Goal: Task Accomplishment & Management: Use online tool/utility

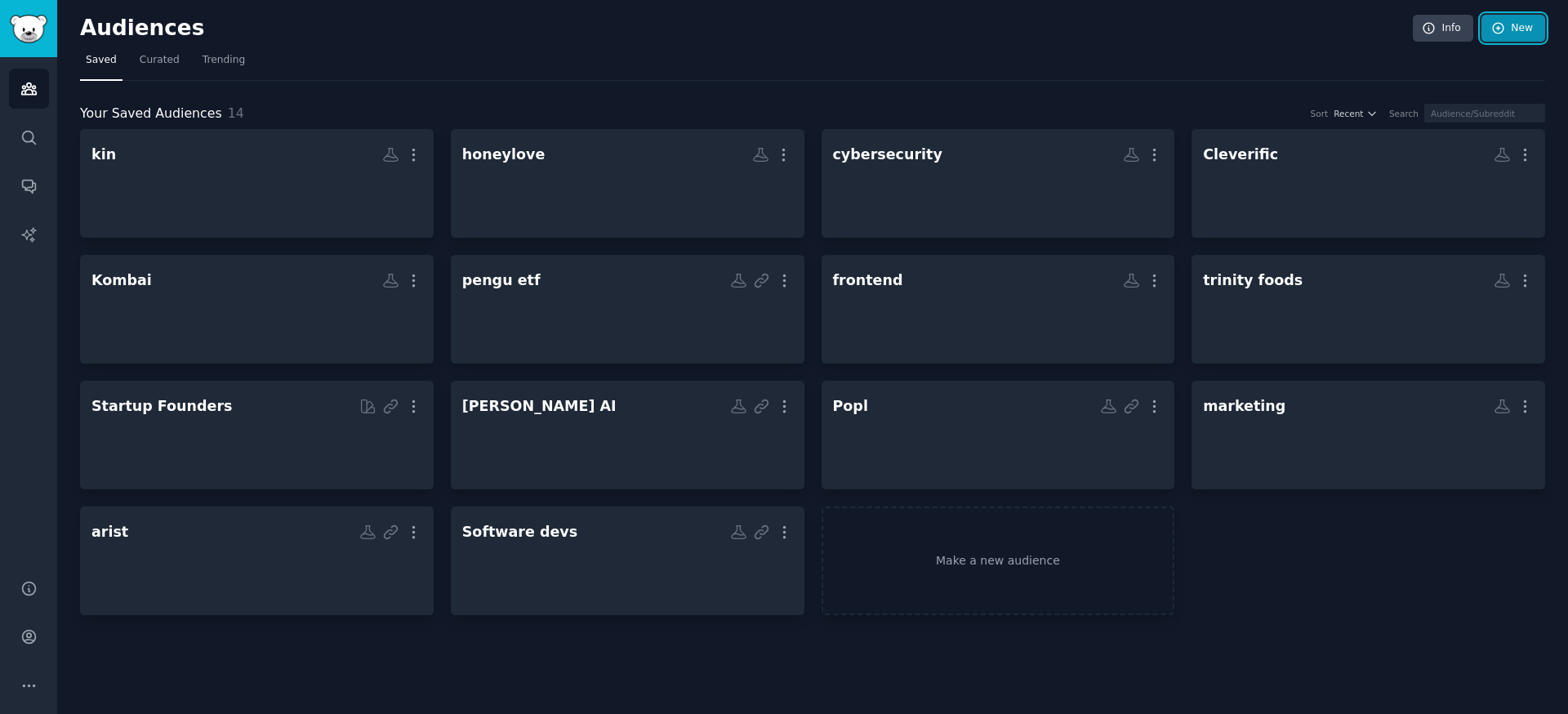
click at [1544, 26] on link "New" at bounding box center [1513, 28] width 64 height 28
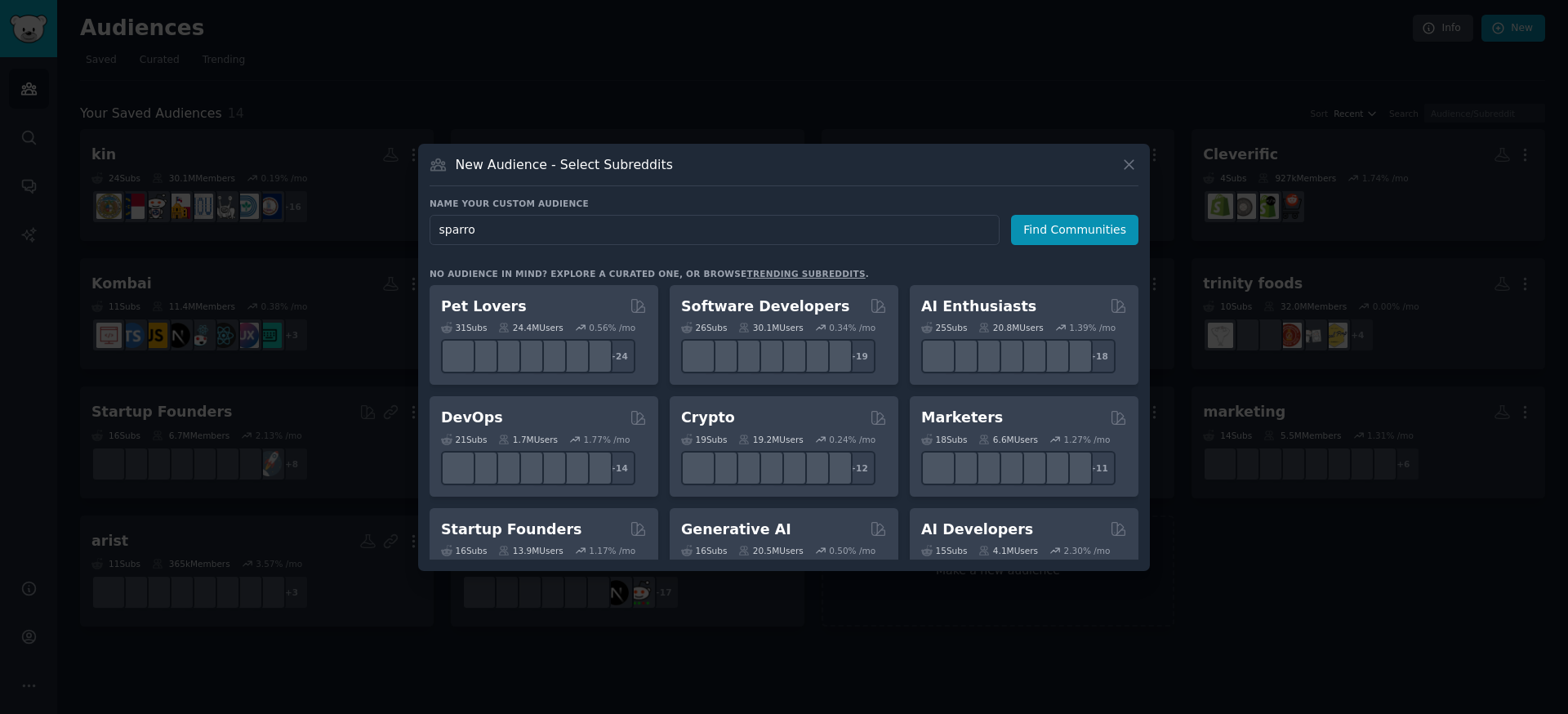
type input "sparrow"
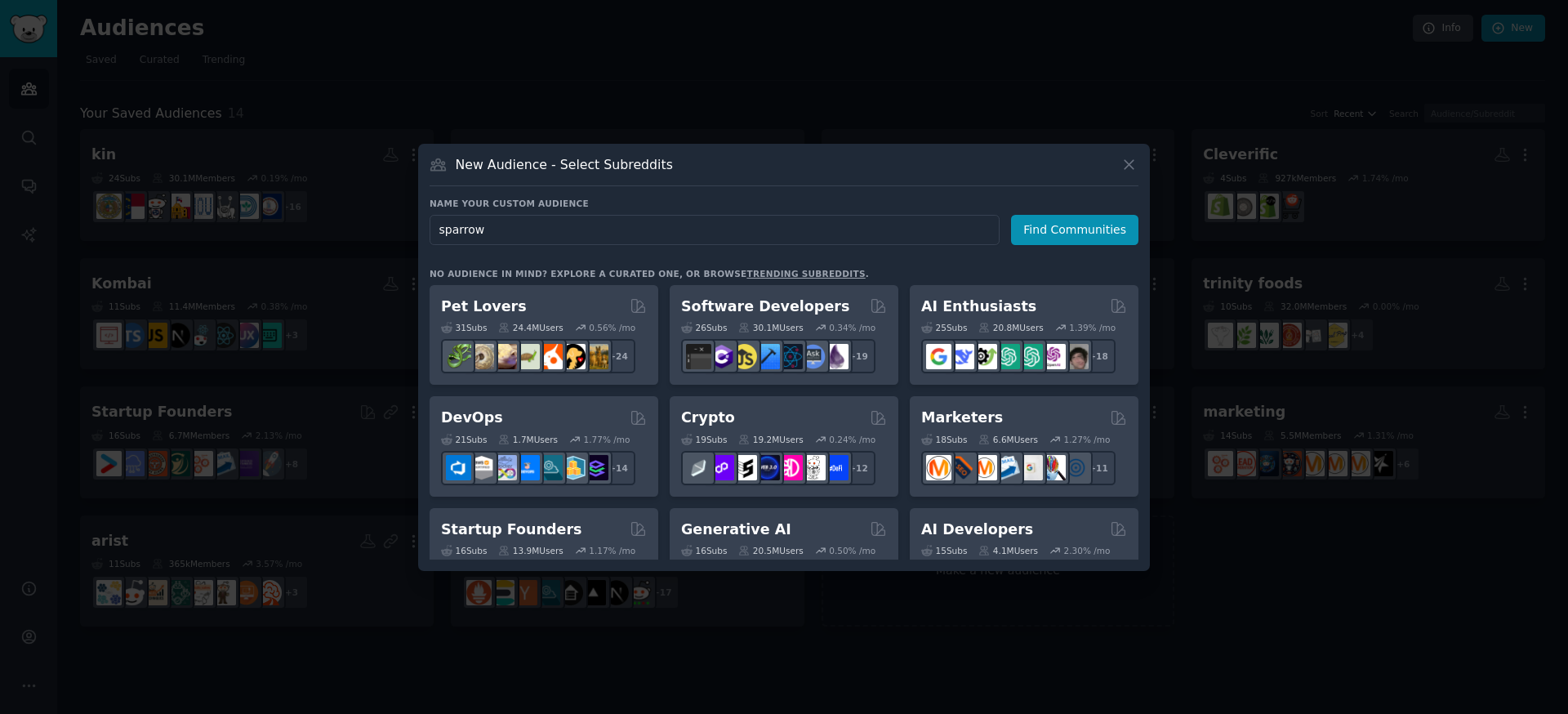
click button "Find Communities" at bounding box center [1074, 230] width 127 height 30
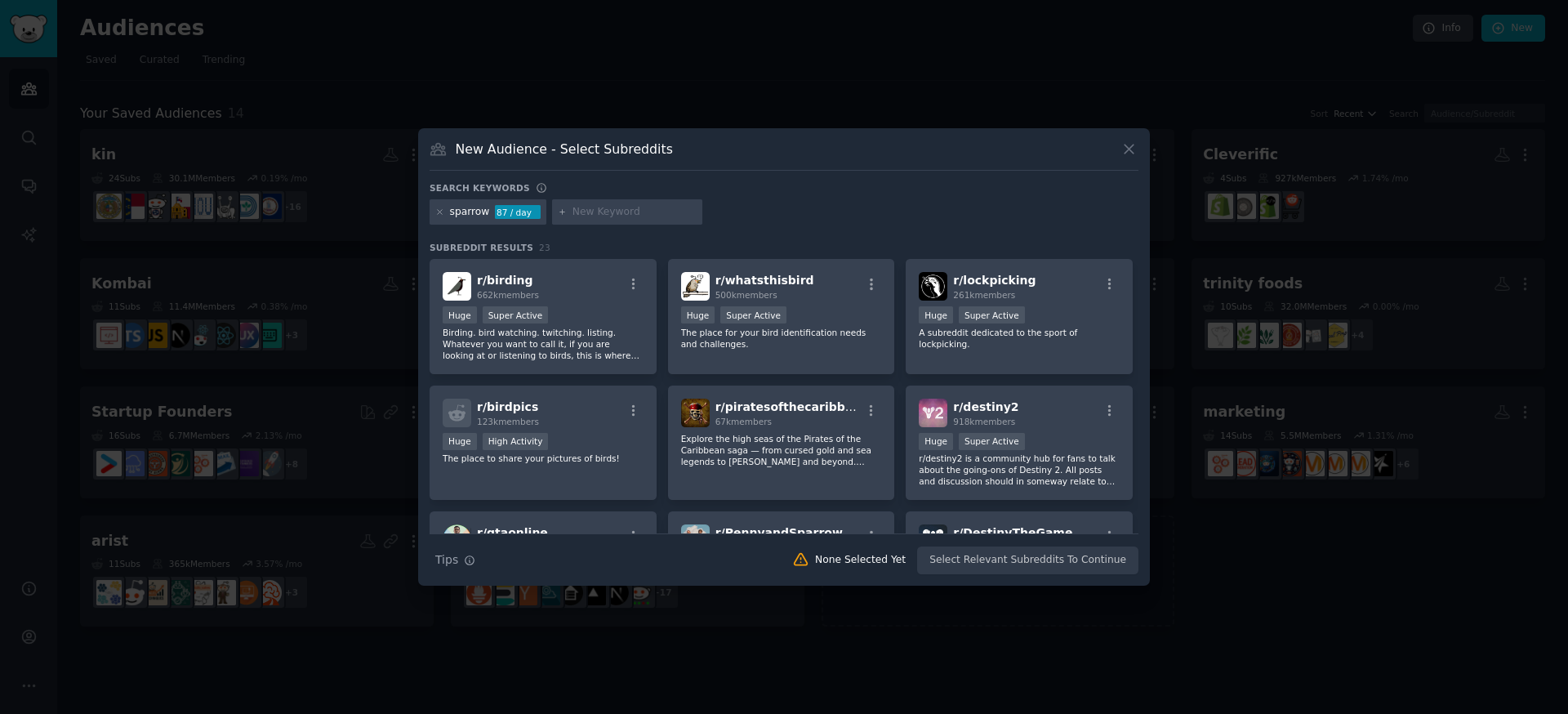
click at [431, 206] on div "sparrow 87 / day" at bounding box center [487, 212] width 117 height 26
click at [441, 210] on icon at bounding box center [440, 212] width 4 height 4
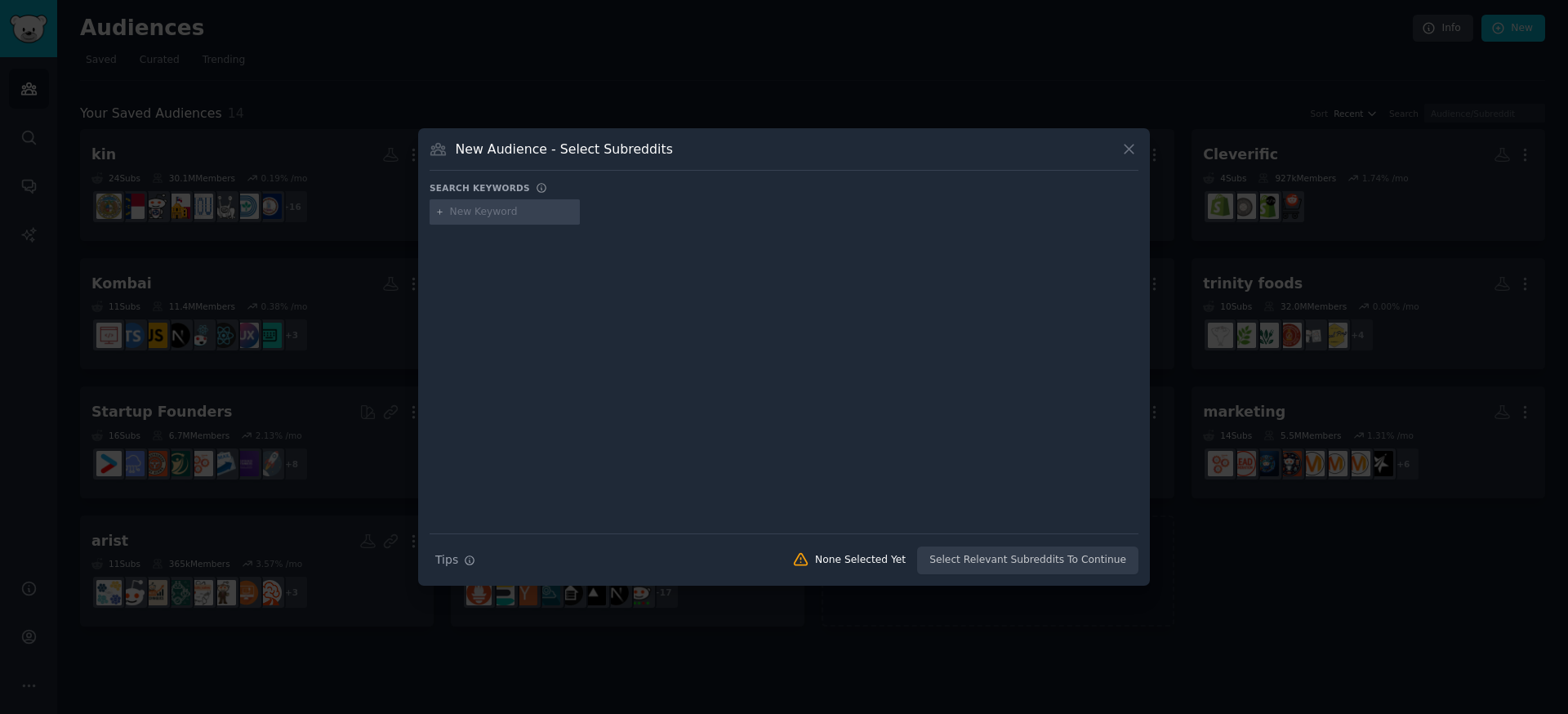
click at [550, 210] on input "text" at bounding box center [512, 212] width 124 height 14
type input "[GEOGRAPHIC_DATA]"
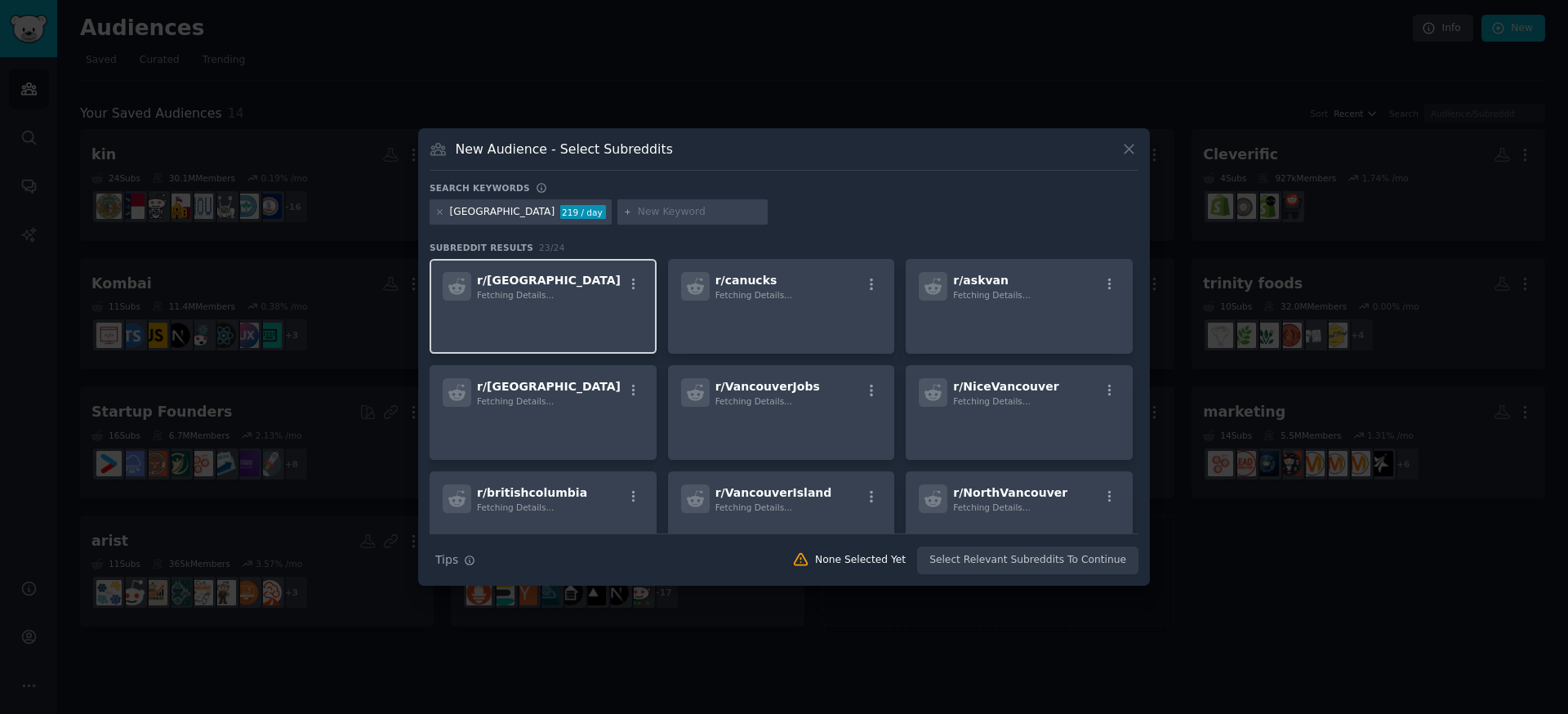
click at [581, 269] on div "r/ vancouver Fetching Details..." at bounding box center [542, 306] width 227 height 95
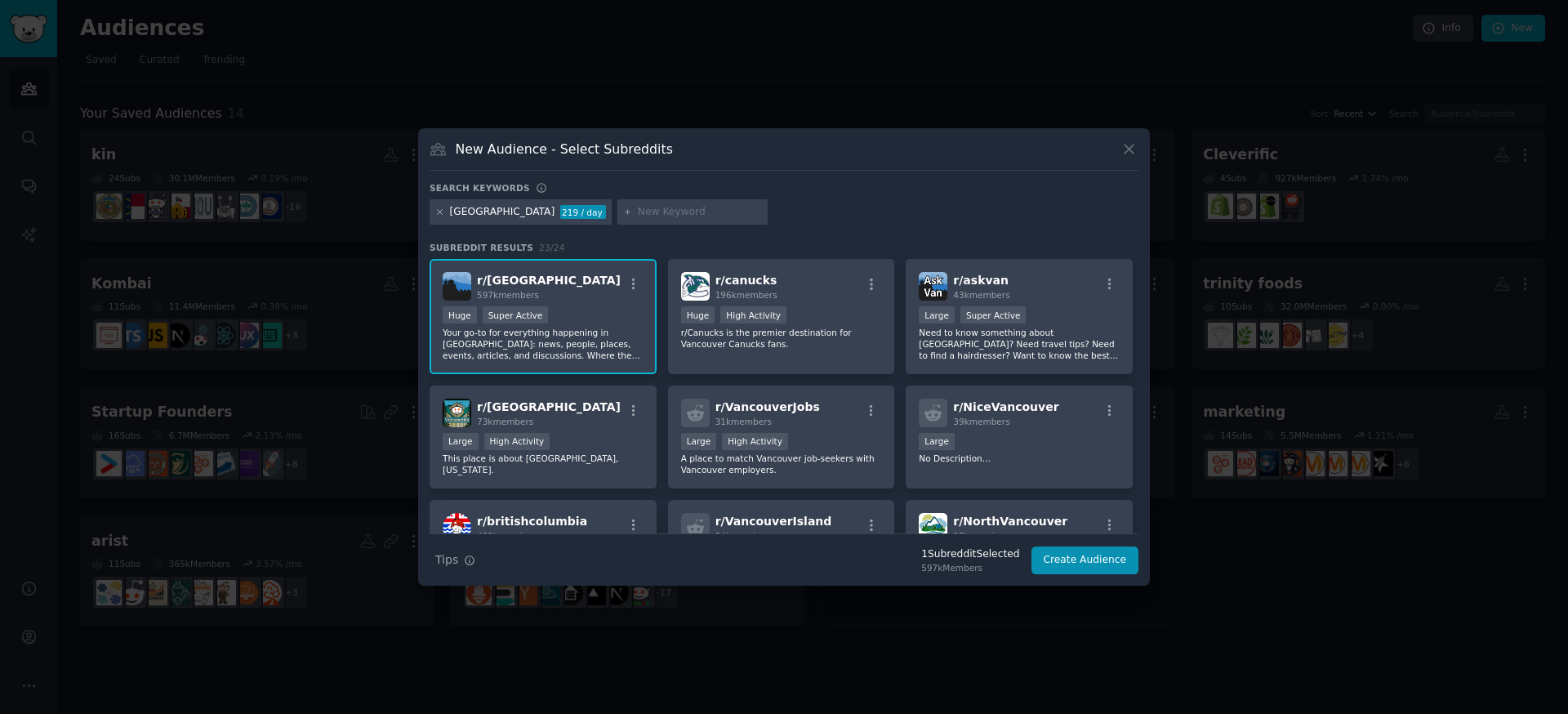
click at [441, 209] on icon at bounding box center [439, 211] width 9 height 9
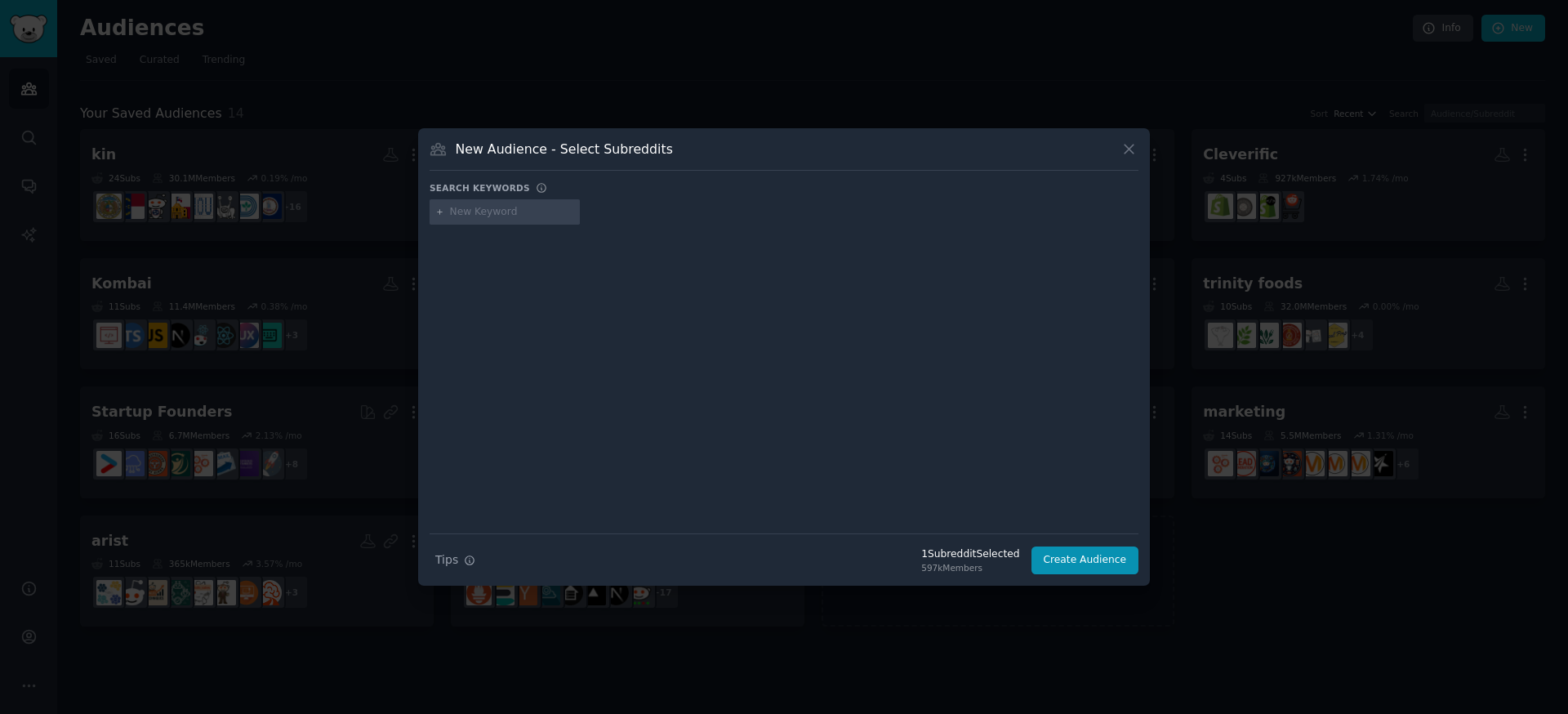
click at [461, 210] on input "text" at bounding box center [512, 212] width 124 height 14
type input "[GEOGRAPHIC_DATA]"
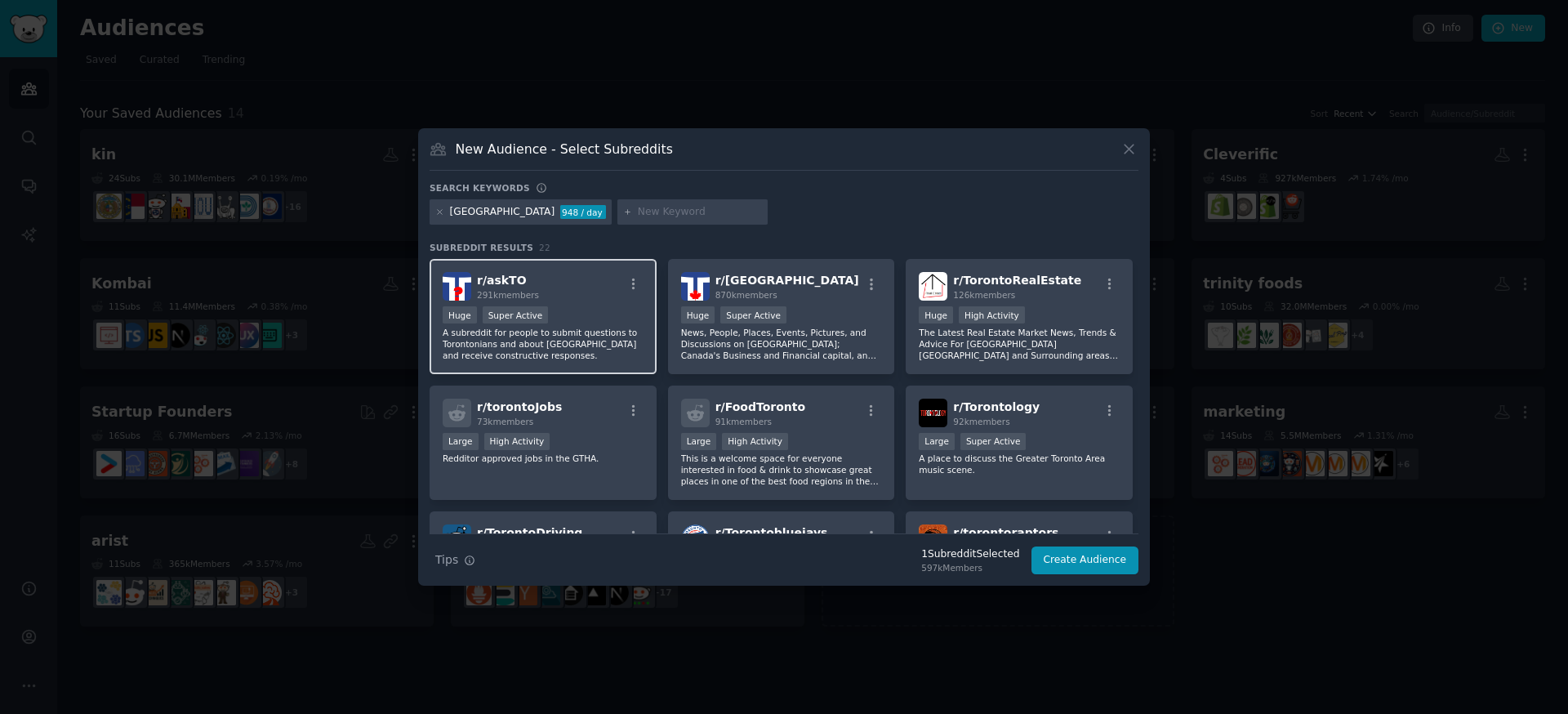
click at [541, 291] on div "r/ askTO 291k members" at bounding box center [543, 287] width 201 height 29
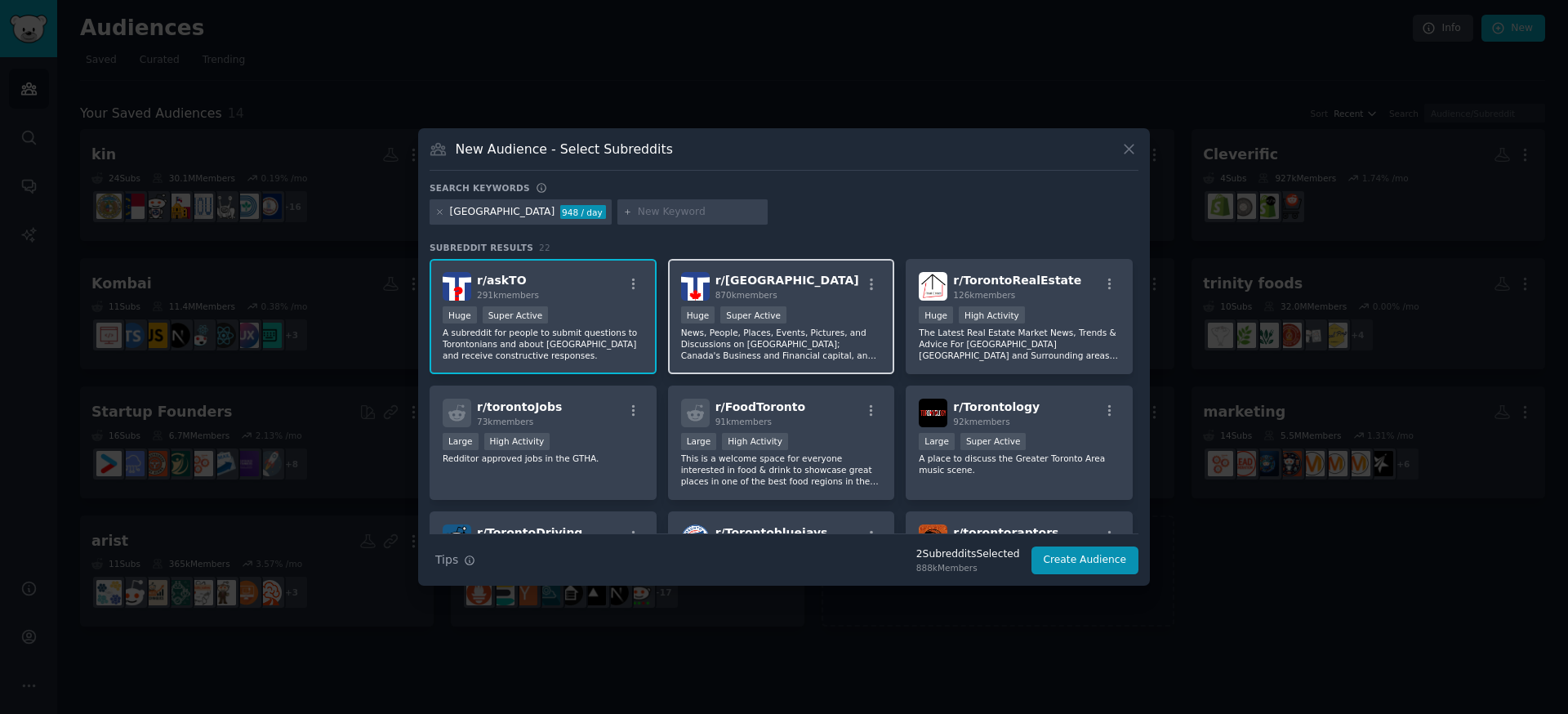
click at [709, 281] on div "r/ toronto 870k members" at bounding box center [781, 287] width 201 height 29
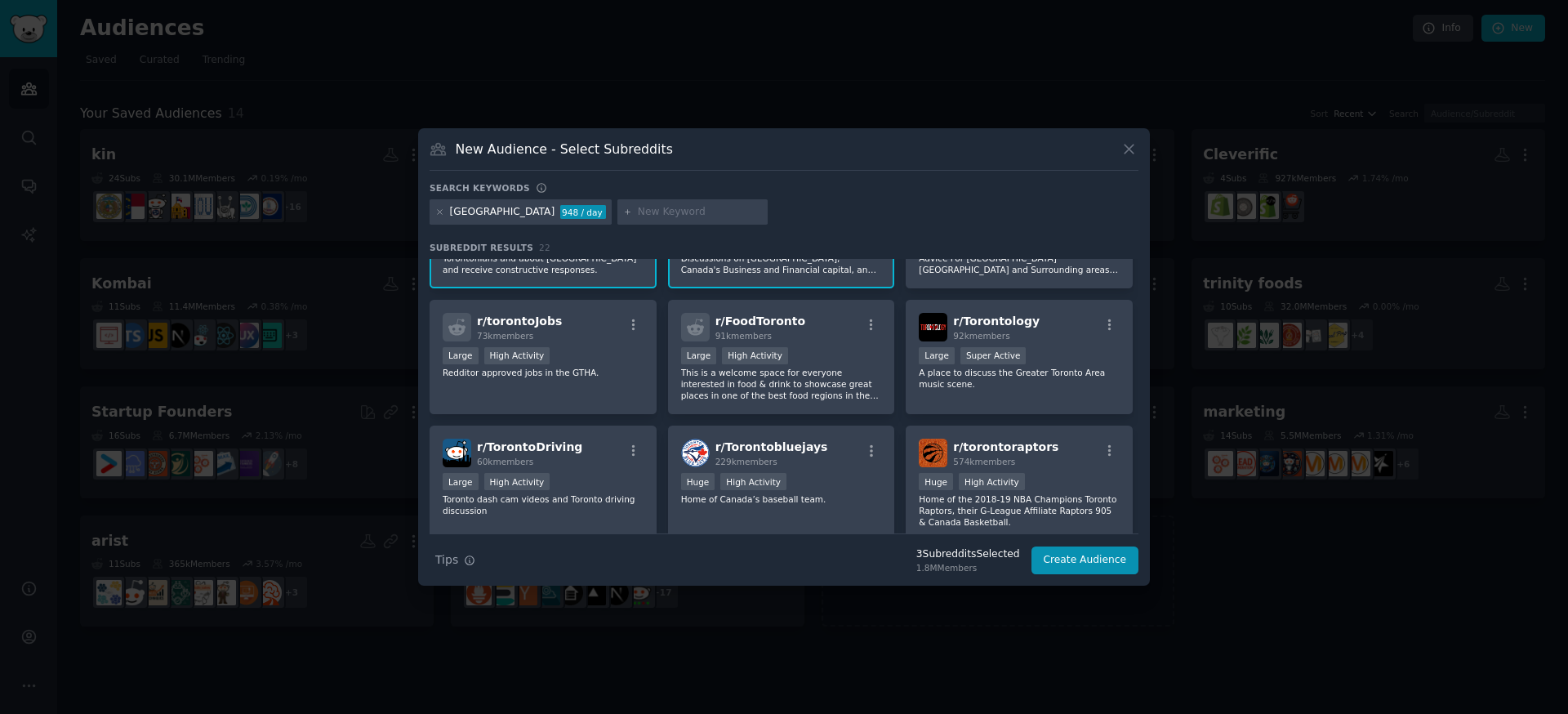
scroll to position [111, 0]
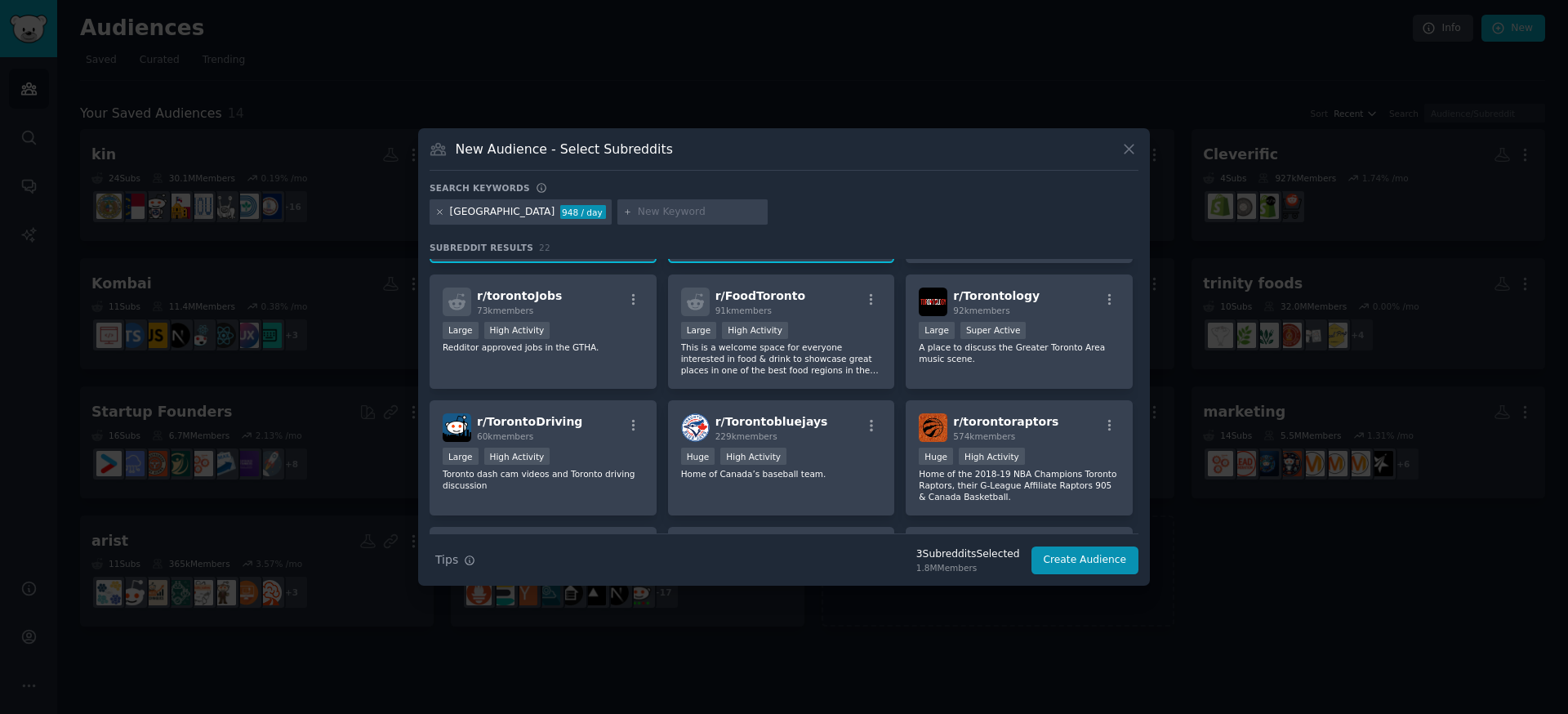
click at [440, 212] on icon at bounding box center [440, 212] width 4 height 4
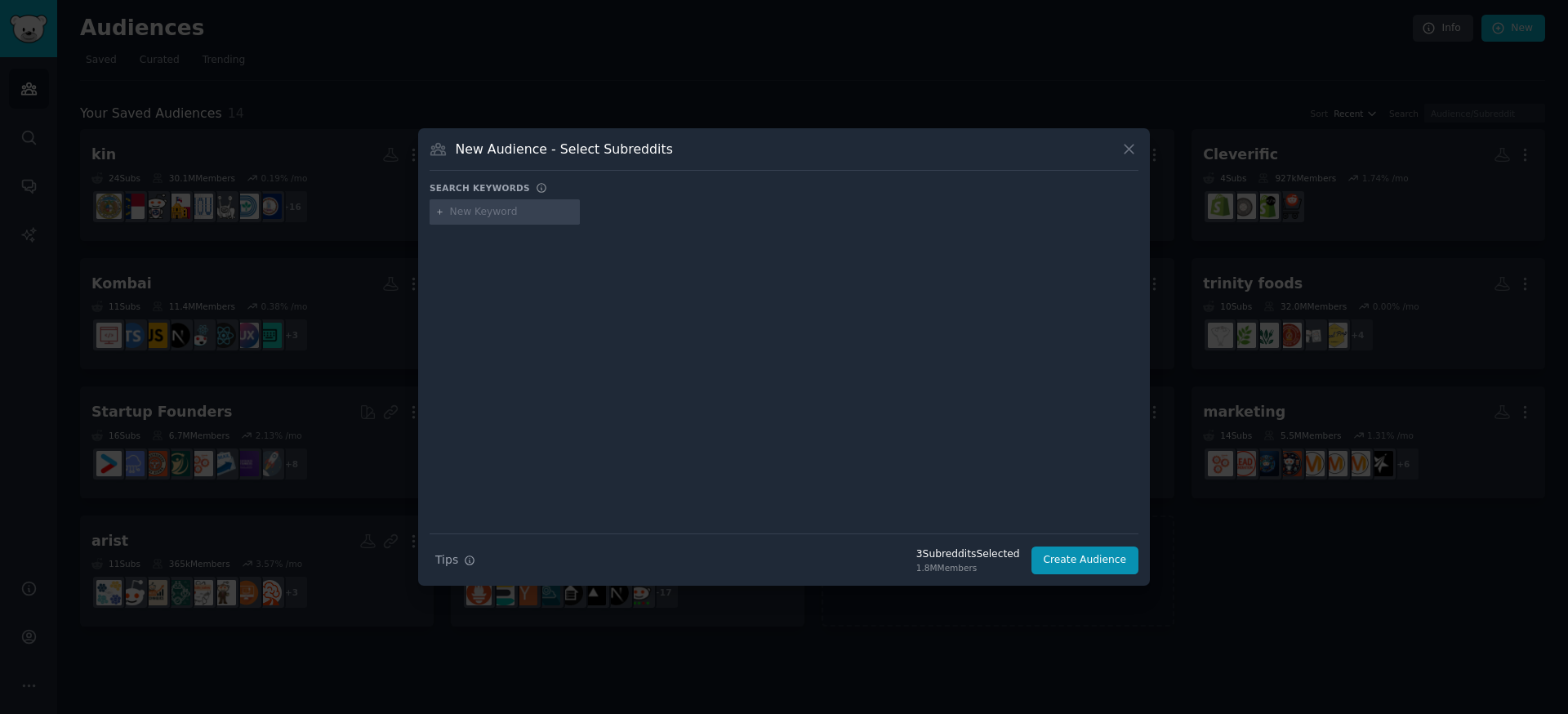
click at [500, 210] on input "text" at bounding box center [512, 212] width 124 height 14
type input "[GEOGRAPHIC_DATA]"
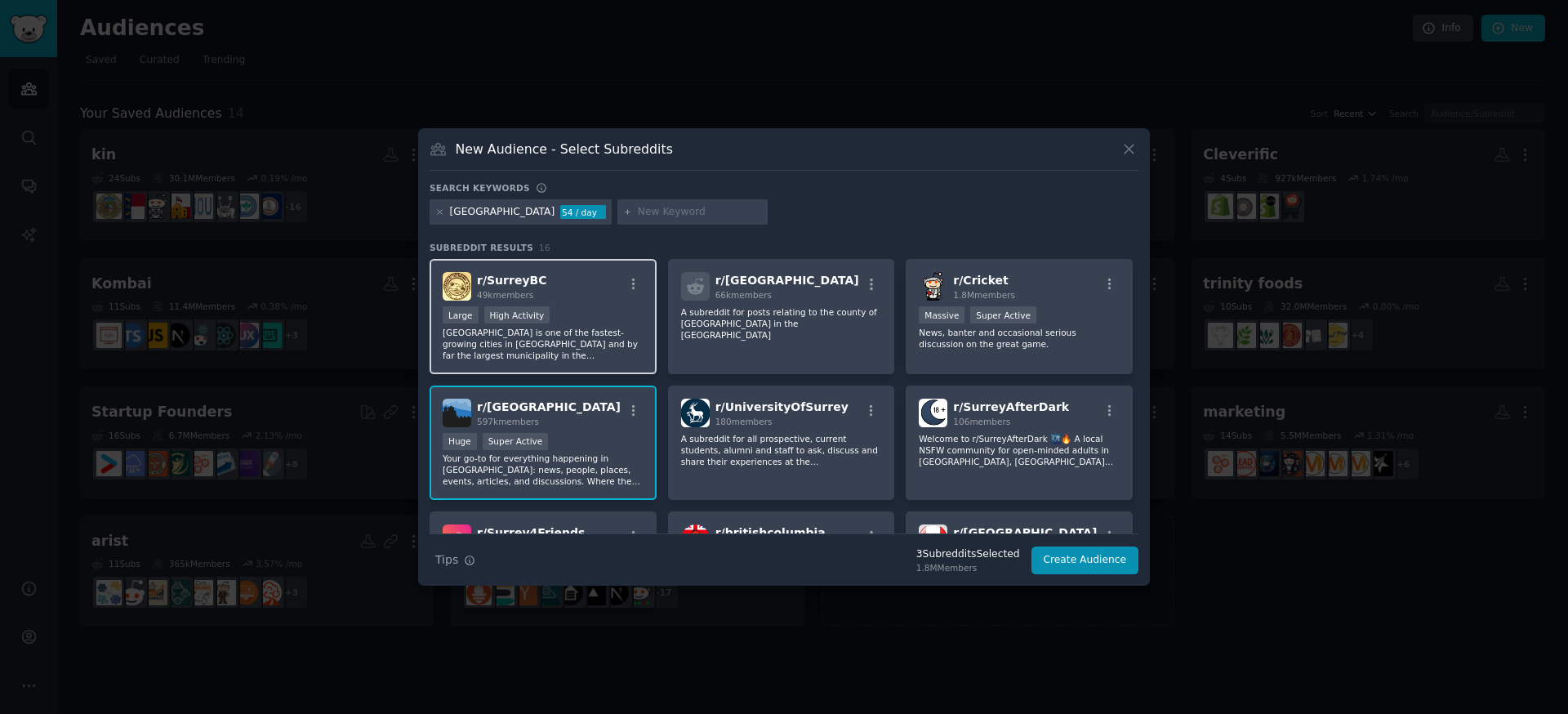
click at [561, 280] on div "r/ SurreyBC 49k members" at bounding box center [543, 287] width 201 height 29
click at [447, 212] on div "Surrey 54 / day" at bounding box center [520, 212] width 182 height 26
click at [439, 210] on icon at bounding box center [439, 211] width 9 height 9
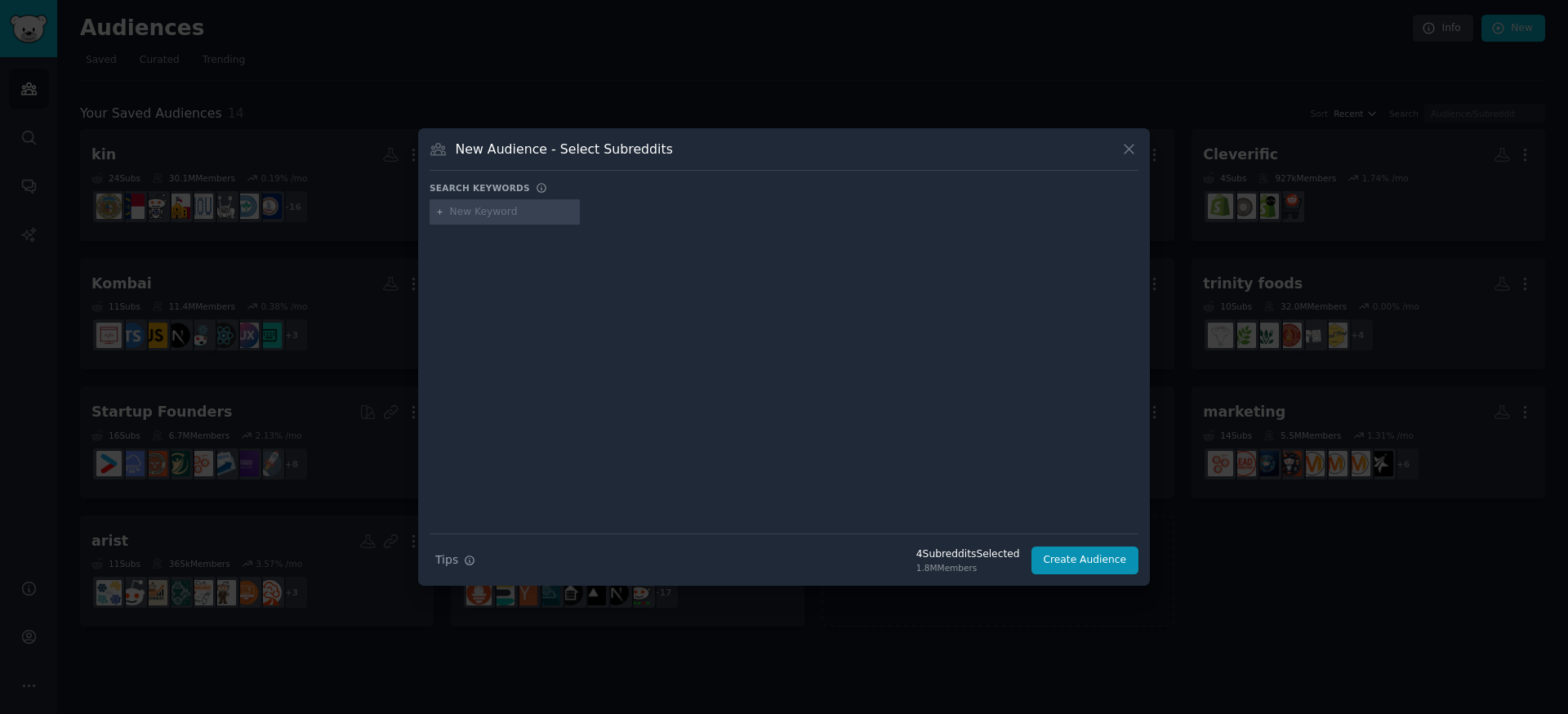
click at [496, 207] on input "text" at bounding box center [512, 212] width 124 height 14
type input "burnaby"
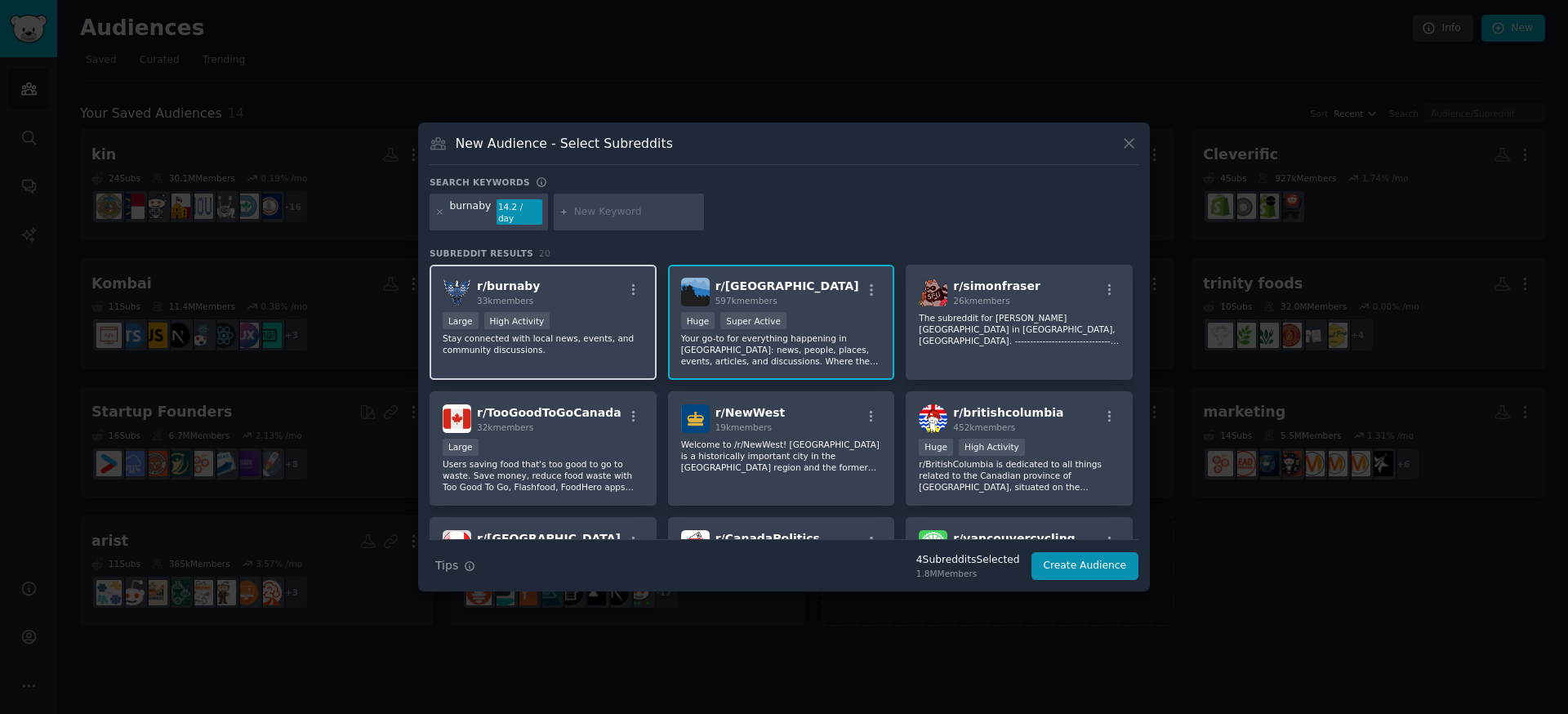
click at [565, 298] on div "r/ burnaby 33k members" at bounding box center [543, 292] width 201 height 29
click at [446, 214] on div "burnaby 14.2 / day" at bounding box center [488, 212] width 119 height 38
click at [434, 210] on div "burnaby 14.2 / day" at bounding box center [488, 212] width 119 height 38
click at [440, 213] on icon at bounding box center [439, 211] width 9 height 9
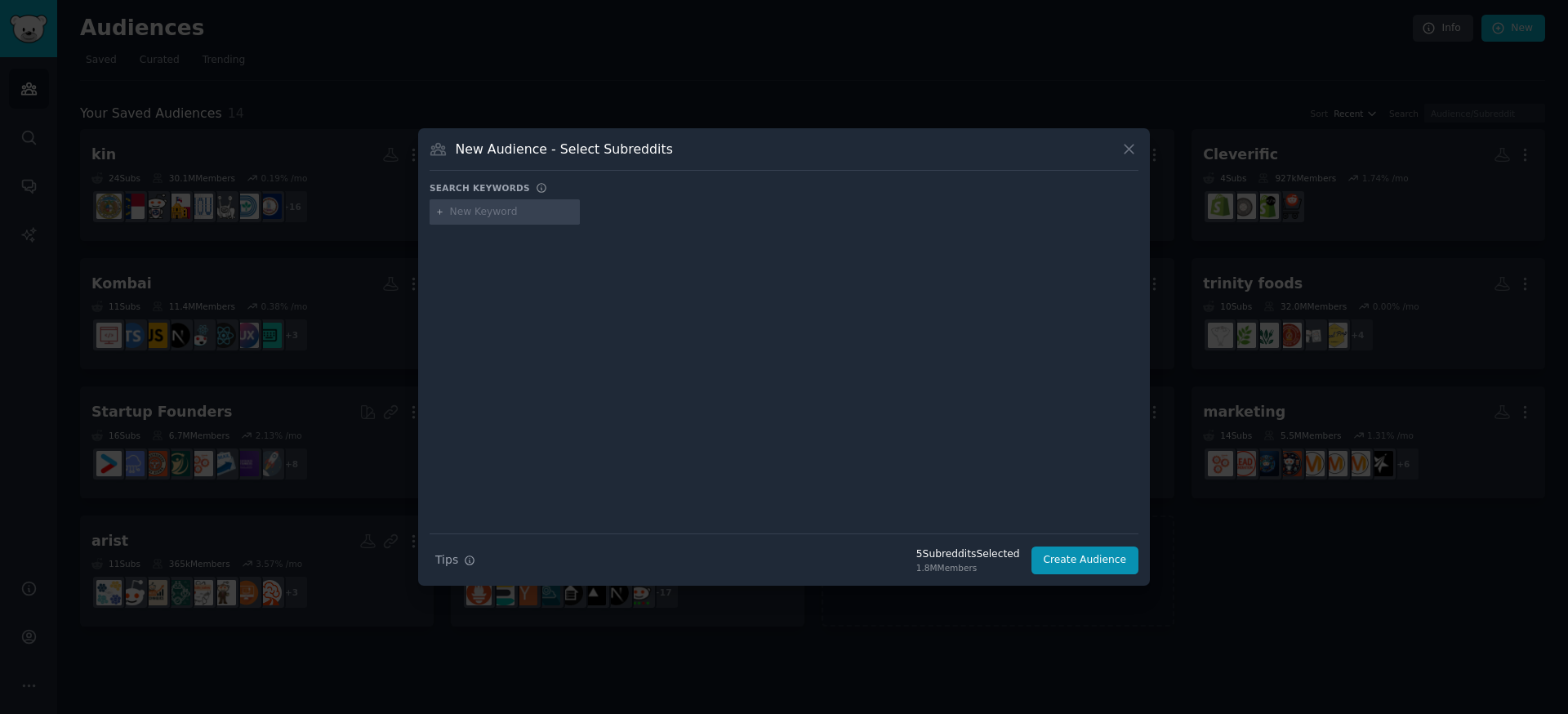
click at [482, 206] on input "text" at bounding box center [512, 212] width 124 height 14
type input "torontorenting"
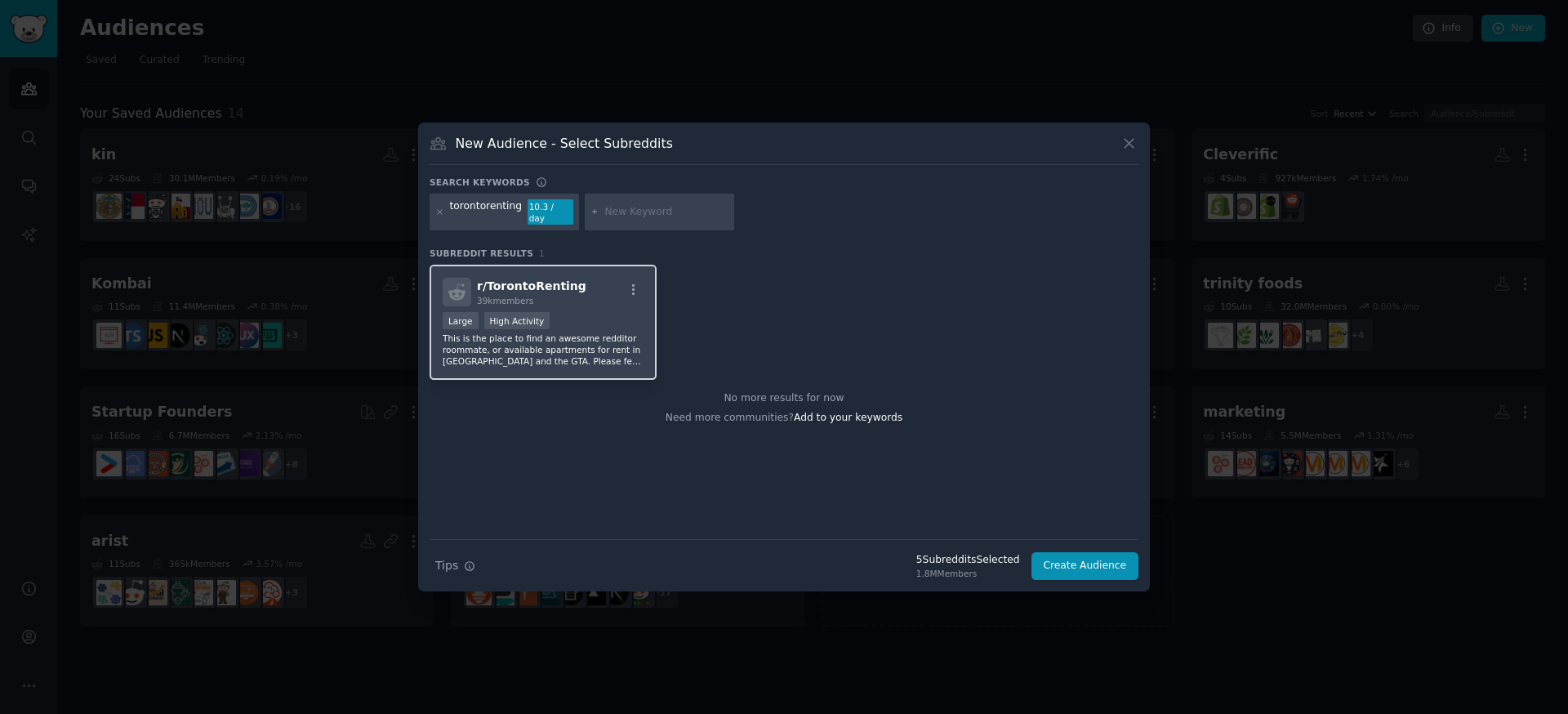
click at [579, 278] on div "r/ TorontoRenting 39k members" at bounding box center [543, 292] width 201 height 29
click at [435, 217] on div at bounding box center [439, 212] width 9 height 26
click at [438, 210] on icon at bounding box center [440, 212] width 4 height 4
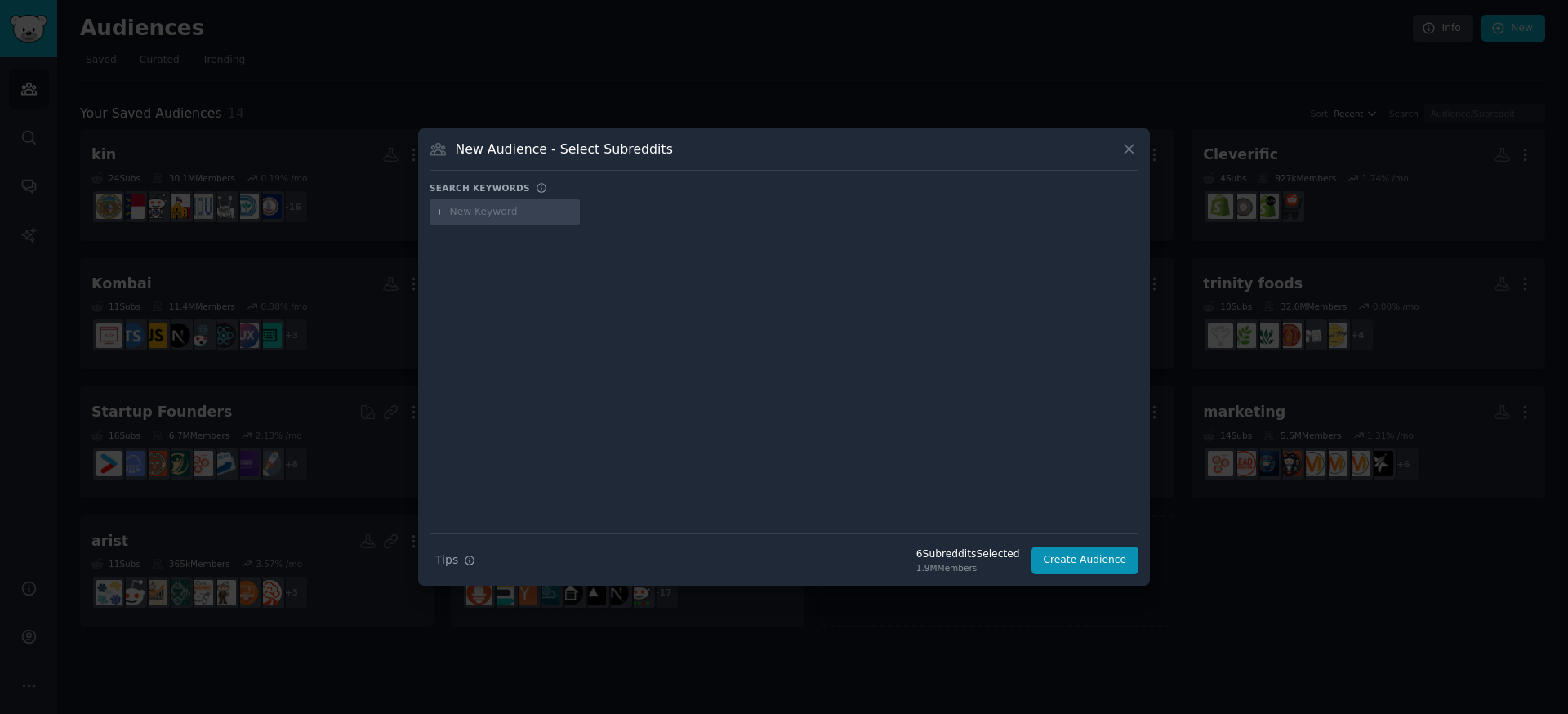
click at [456, 203] on div at bounding box center [504, 212] width 150 height 26
click at [459, 232] on div at bounding box center [783, 368] width 709 height 274
click at [464, 219] on div at bounding box center [504, 212] width 150 height 26
click at [463, 218] on input "text" at bounding box center [512, 212] width 124 height 14
type input "canadatravel"
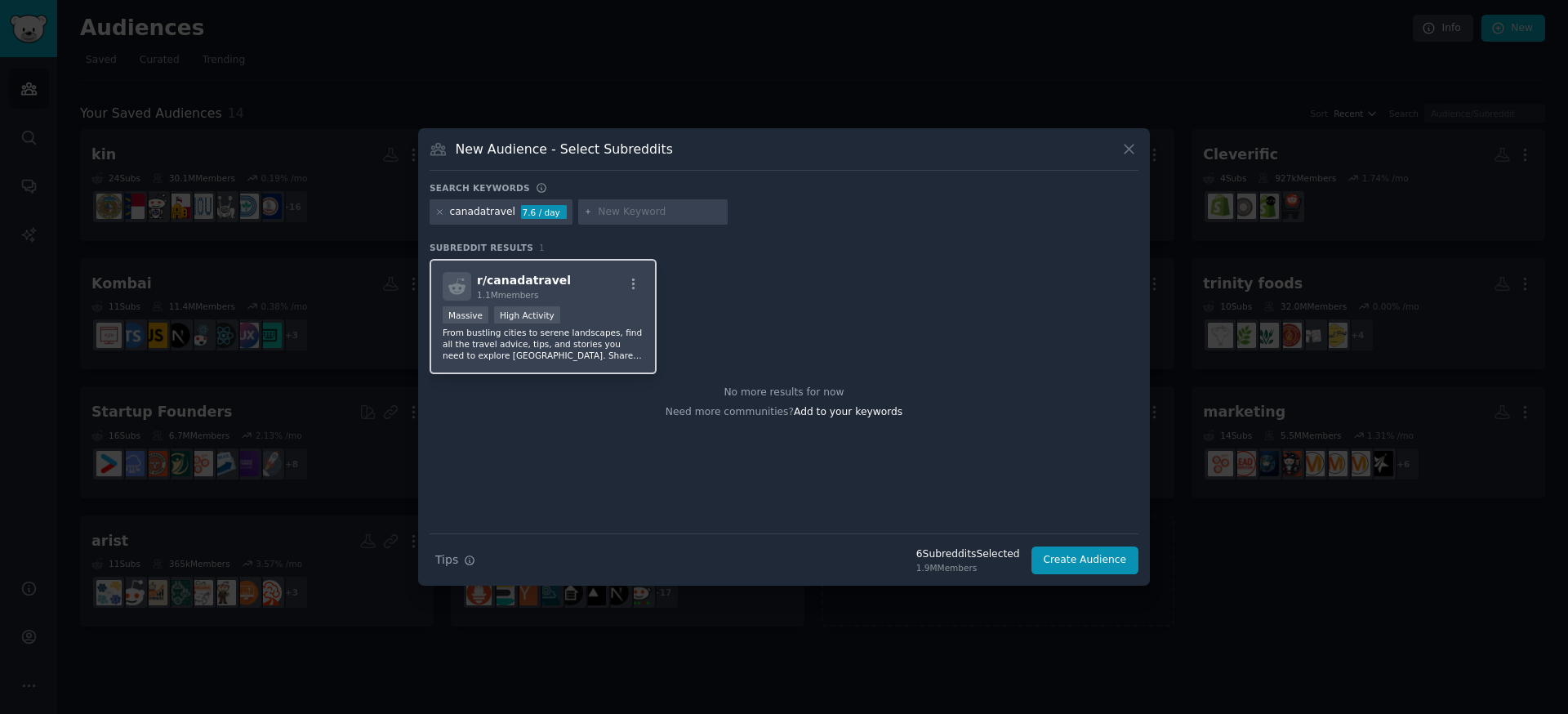
click at [554, 295] on div "1.1M members" at bounding box center [523, 295] width 94 height 12
click at [442, 218] on div at bounding box center [439, 212] width 9 height 14
click at [439, 210] on icon at bounding box center [439, 211] width 9 height 9
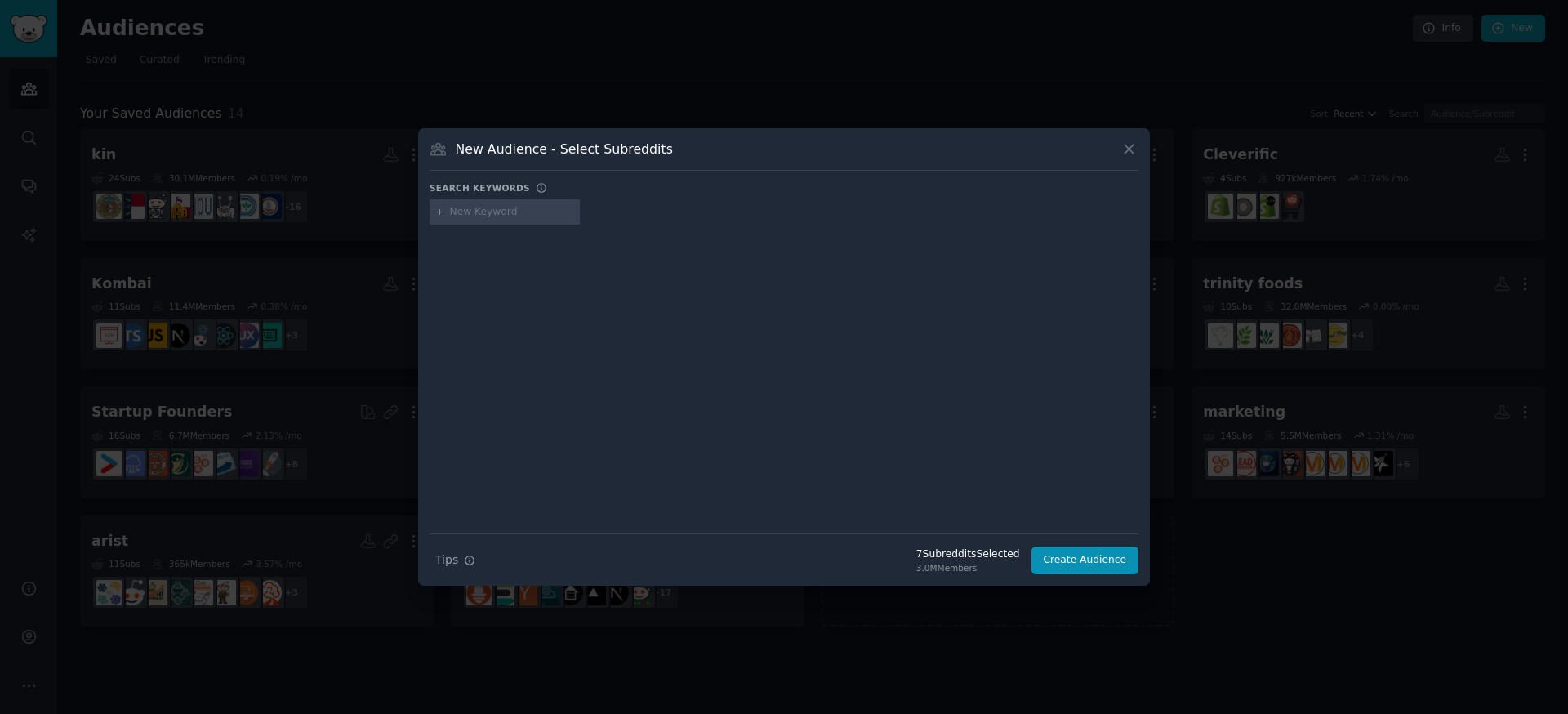
click at [502, 215] on input "text" at bounding box center [512, 212] width 124 height 14
type input "vancouverhousing"
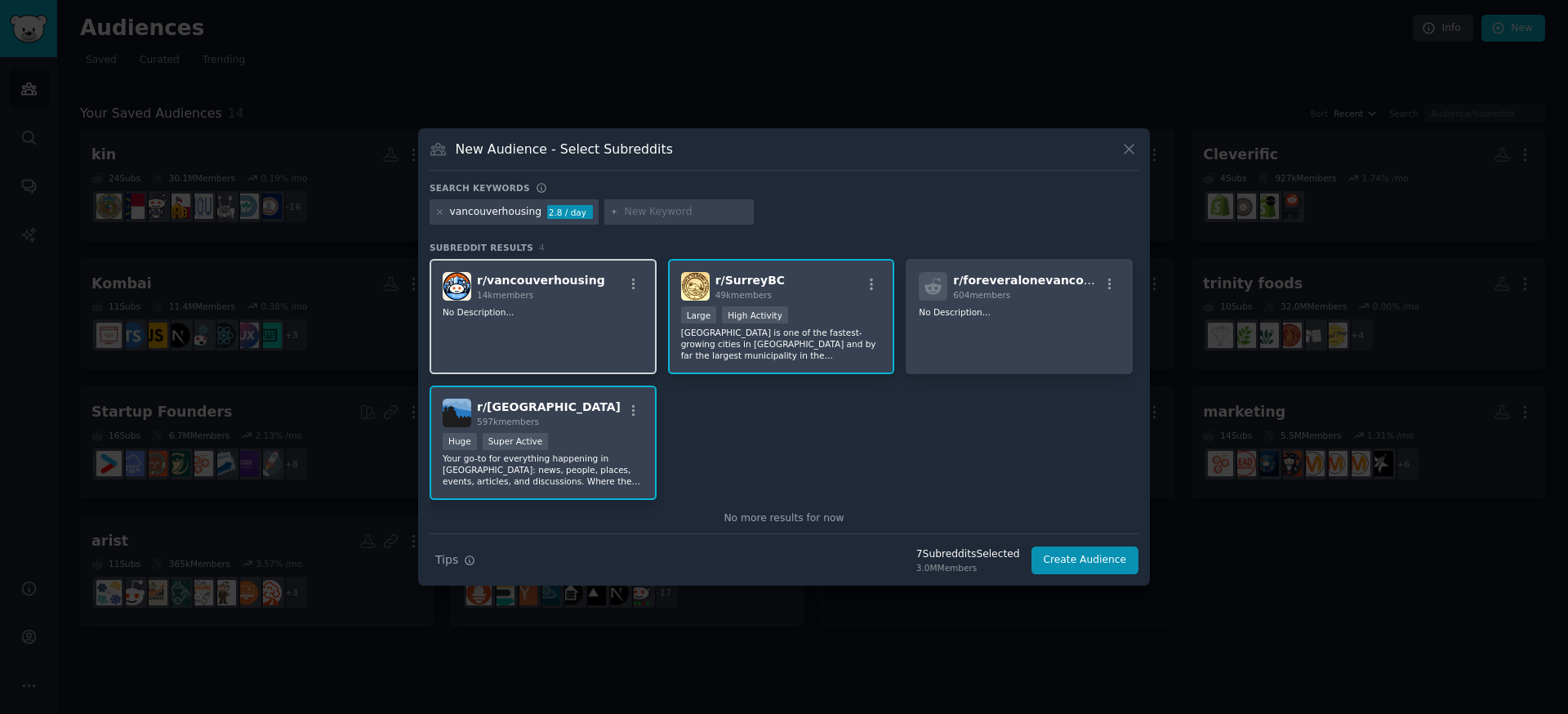
click at [535, 323] on div "r/ vancouverhousing 14k members No Description..." at bounding box center [542, 316] width 227 height 115
click at [1118, 558] on button "Create Audience" at bounding box center [1085, 560] width 108 height 28
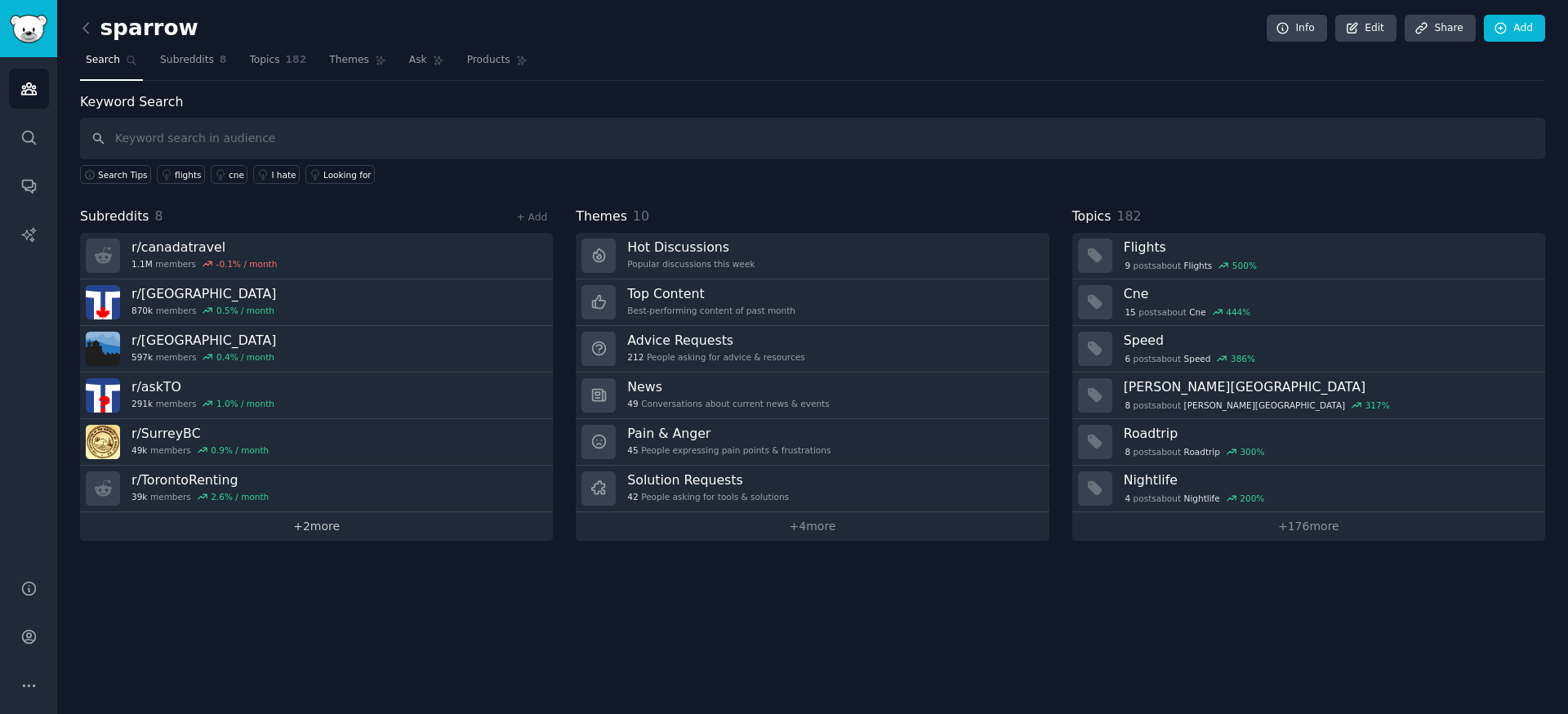
click at [419, 529] on link "+ 2 more" at bounding box center [316, 527] width 473 height 29
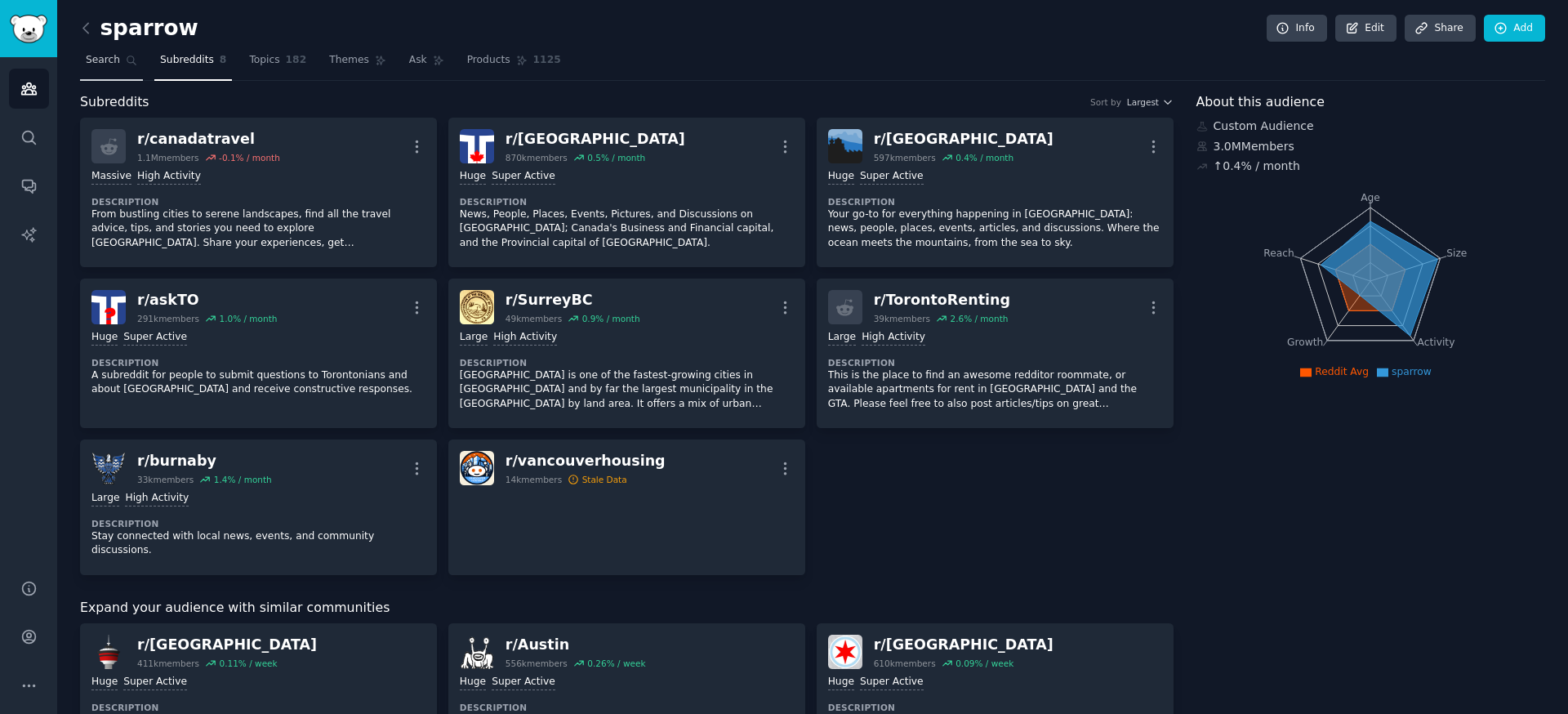
click at [110, 64] on span "Search" at bounding box center [103, 60] width 35 height 14
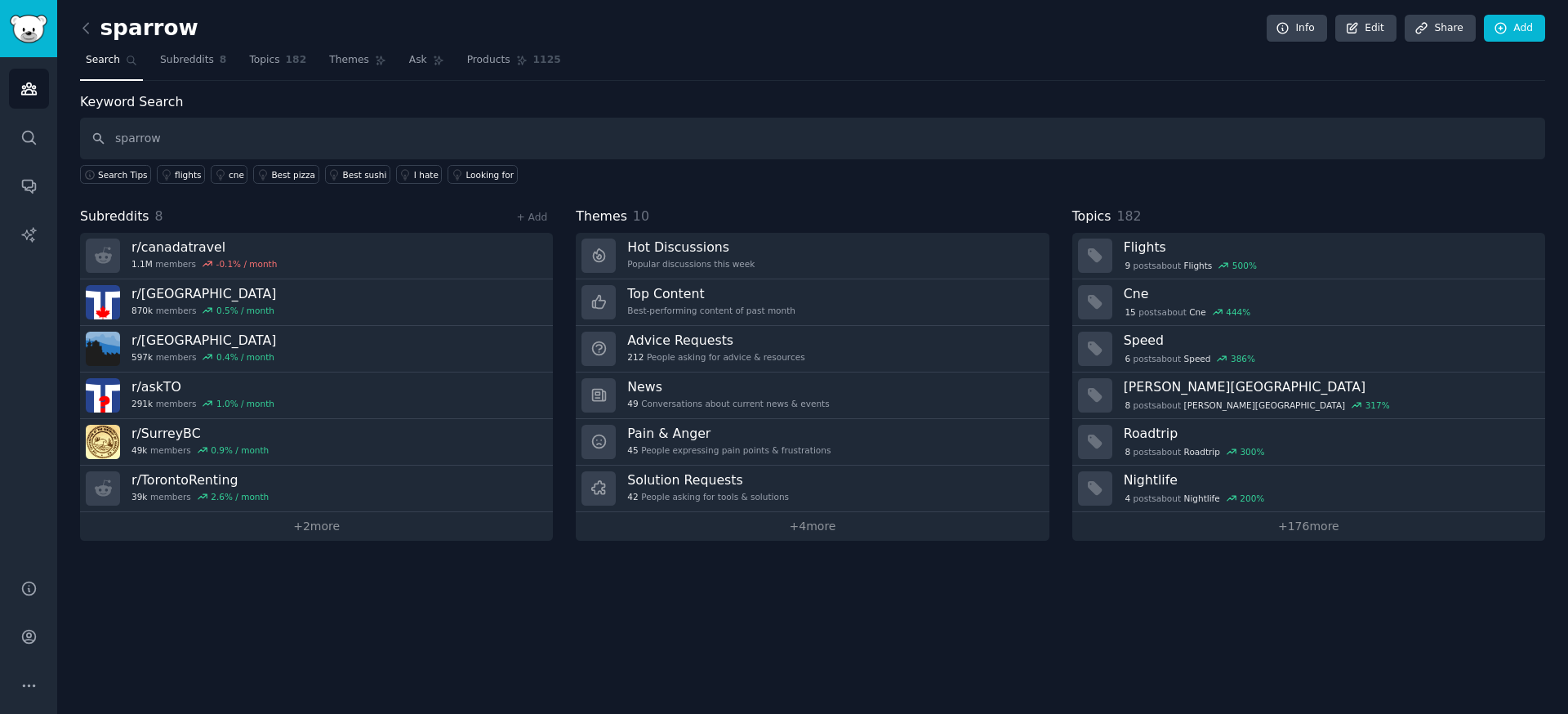
type input "sparrow"
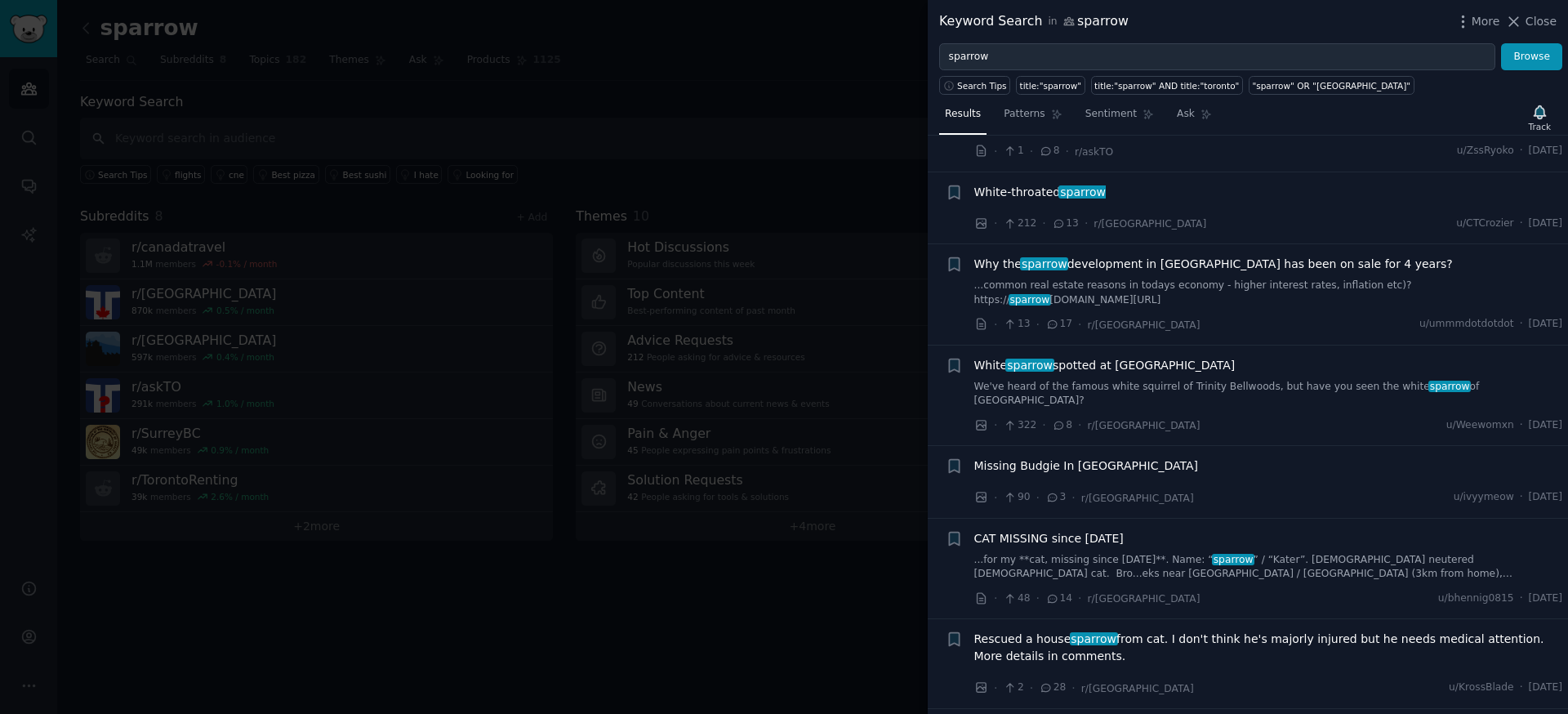
scroll to position [296, 0]
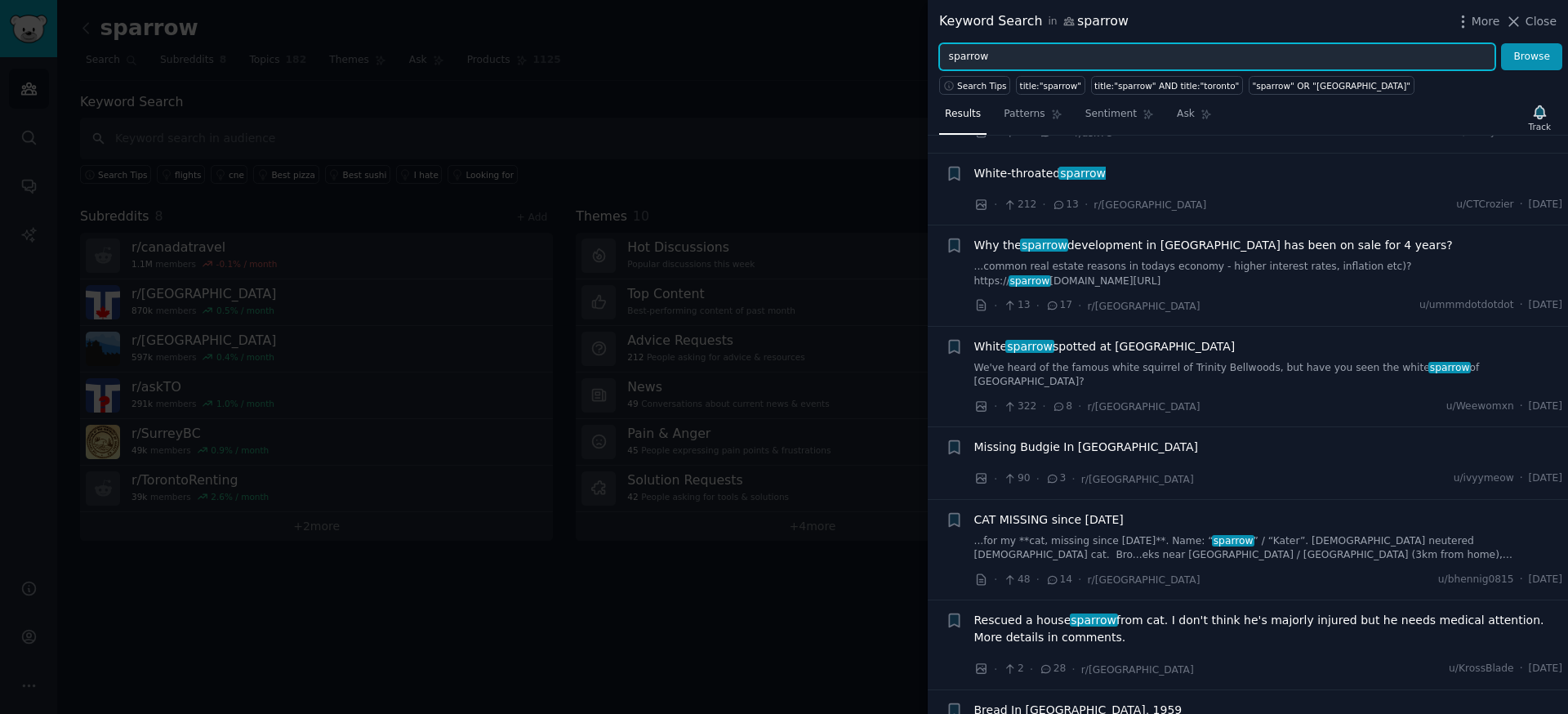
click at [1099, 62] on input "sparrow" at bounding box center [1217, 57] width 556 height 28
click at [1500, 43] on button "Browse" at bounding box center [1531, 57] width 62 height 28
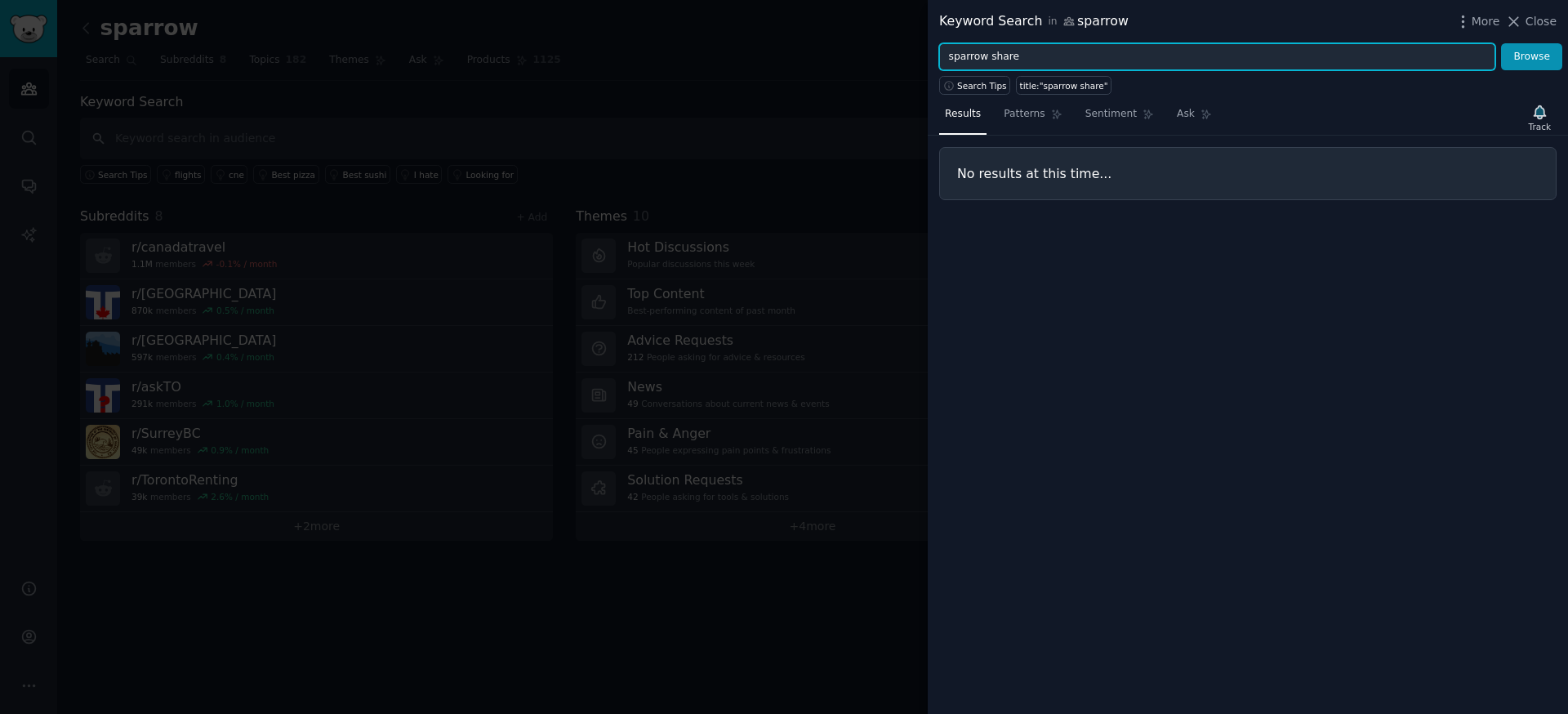
click at [992, 56] on input "sparrow share" at bounding box center [1217, 57] width 556 height 28
type input "sparrowshare"
click at [1500, 43] on button "Browse" at bounding box center [1531, 57] width 62 height 28
click at [1162, 52] on input "sparrowshare" at bounding box center [1217, 57] width 556 height 28
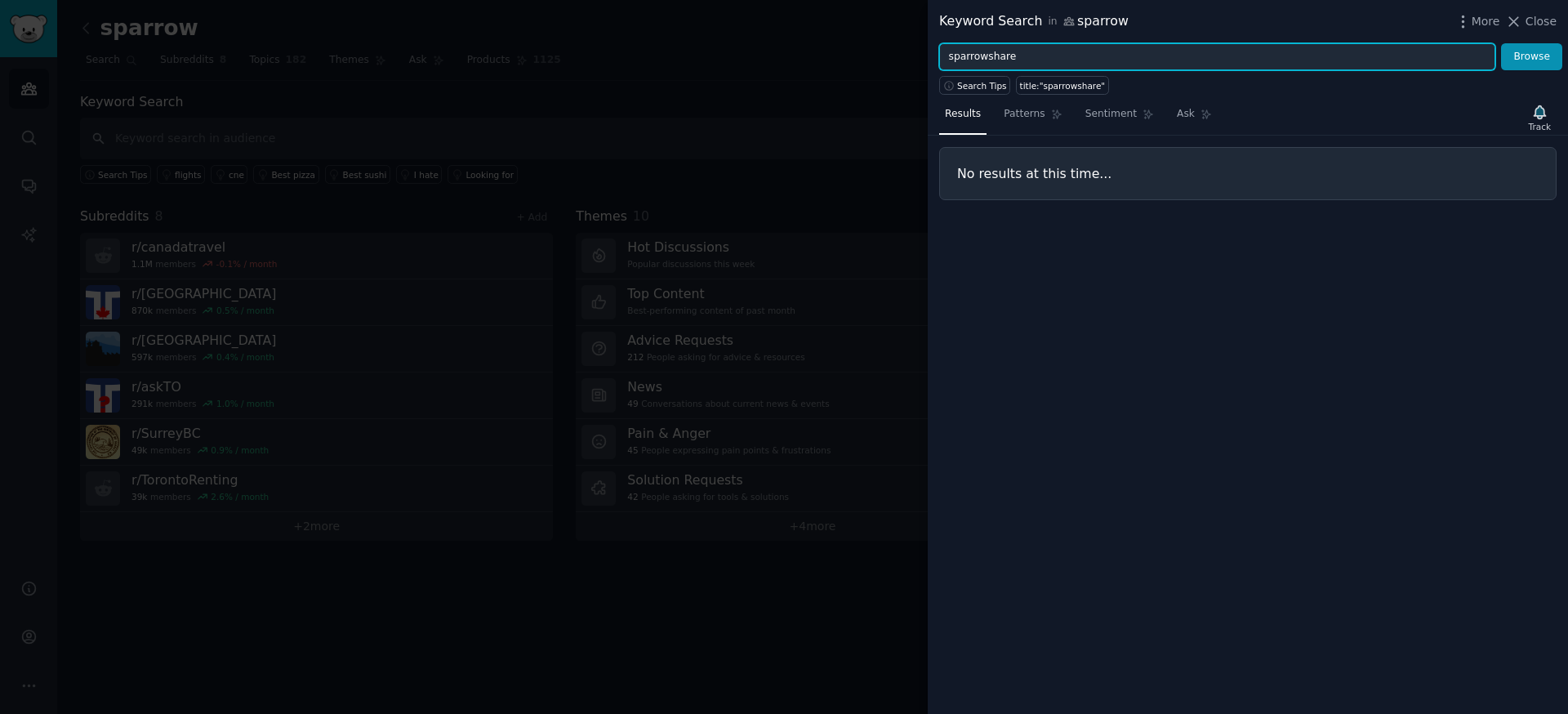
click at [1162, 52] on input "sparrowshare" at bounding box center [1217, 57] width 556 height 28
click at [1500, 43] on button "Browse" at bounding box center [1531, 57] width 62 height 28
click at [1162, 52] on input "sparrow rooms" at bounding box center [1217, 57] width 556 height 28
type input "sparrow room"
click at [1500, 43] on button "Browse" at bounding box center [1531, 57] width 62 height 28
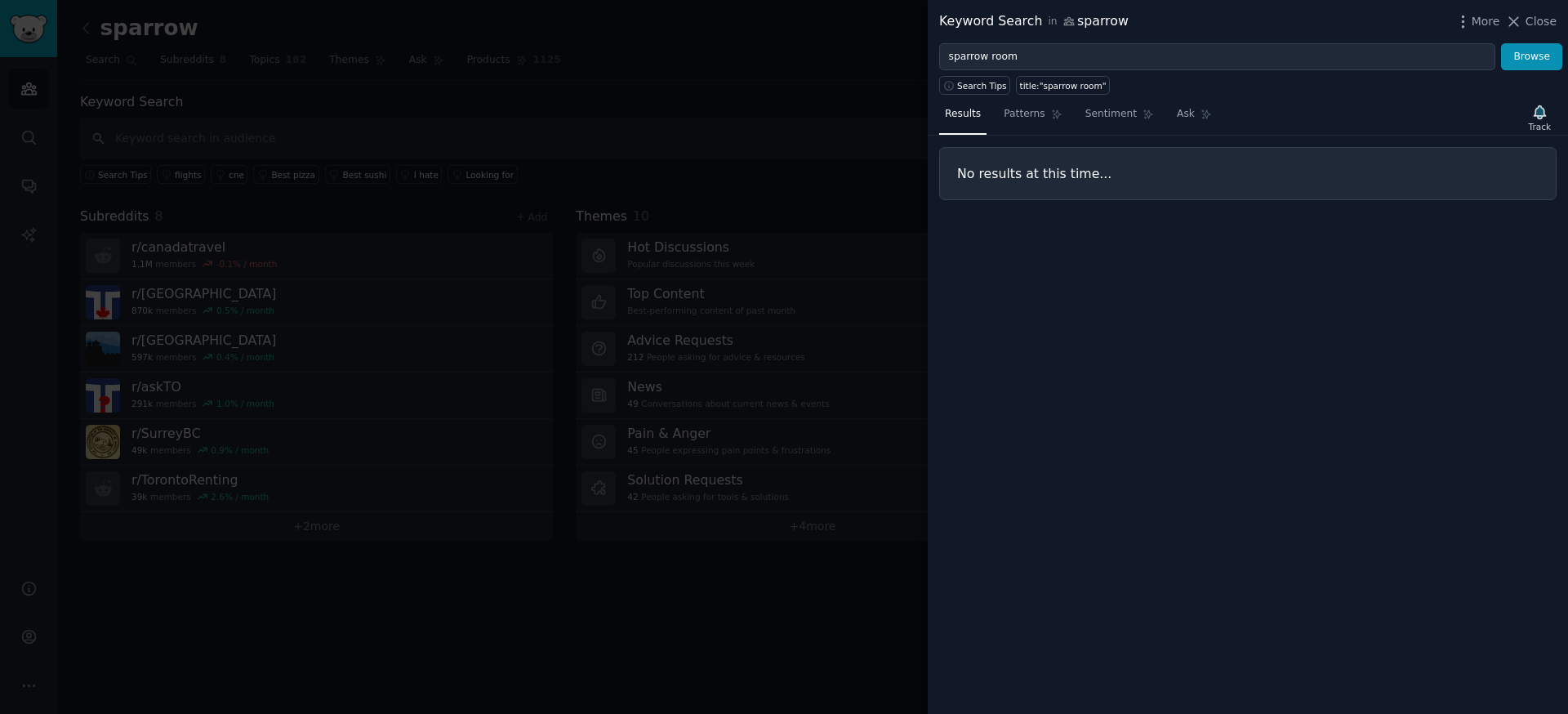
click at [897, 111] on div at bounding box center [784, 357] width 1568 height 714
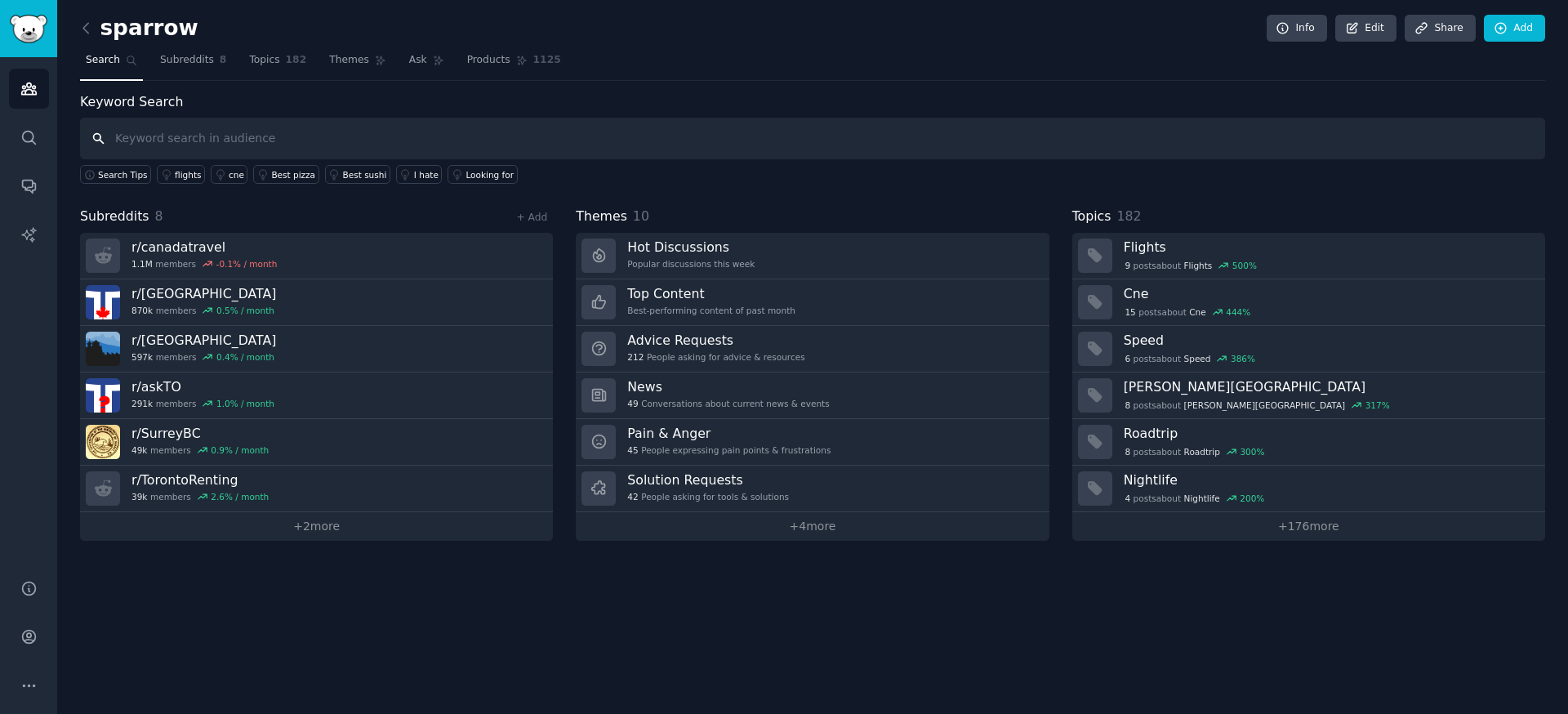
click at [307, 127] on input "text" at bounding box center [812, 138] width 1465 height 41
click at [214, 51] on link "Subreddits 8" at bounding box center [193, 64] width 77 height 34
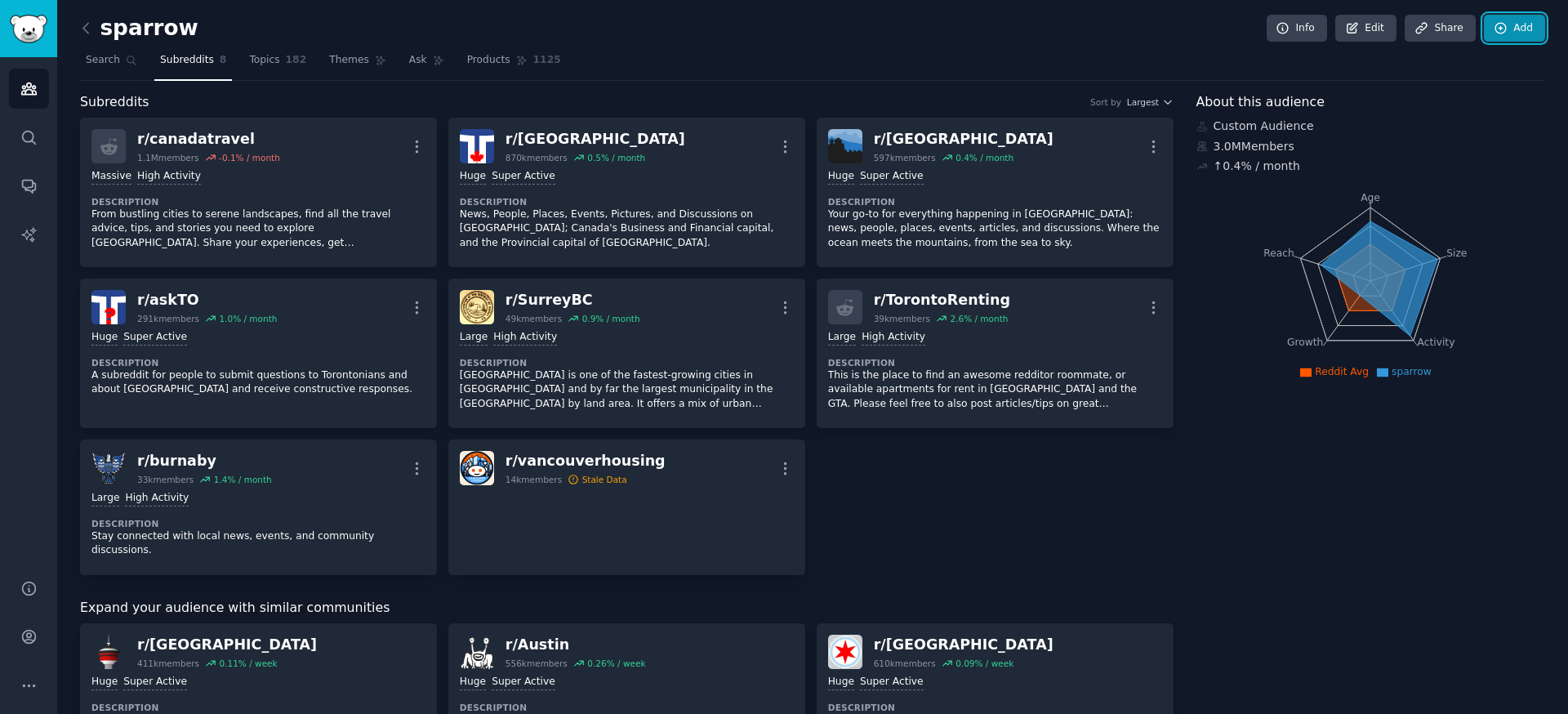
click at [1494, 31] on icon at bounding box center [1500, 28] width 14 height 14
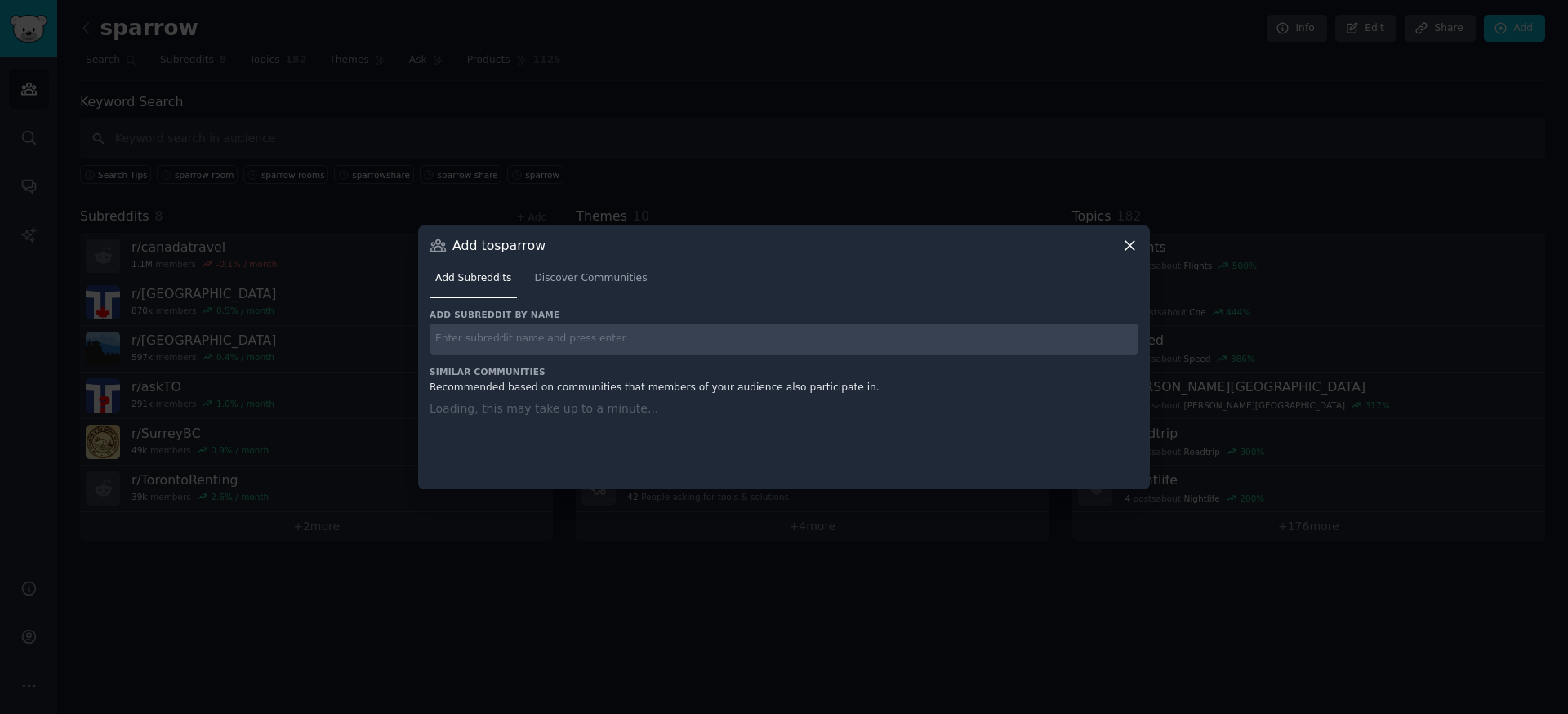
click at [610, 328] on input "text" at bounding box center [783, 339] width 709 height 32
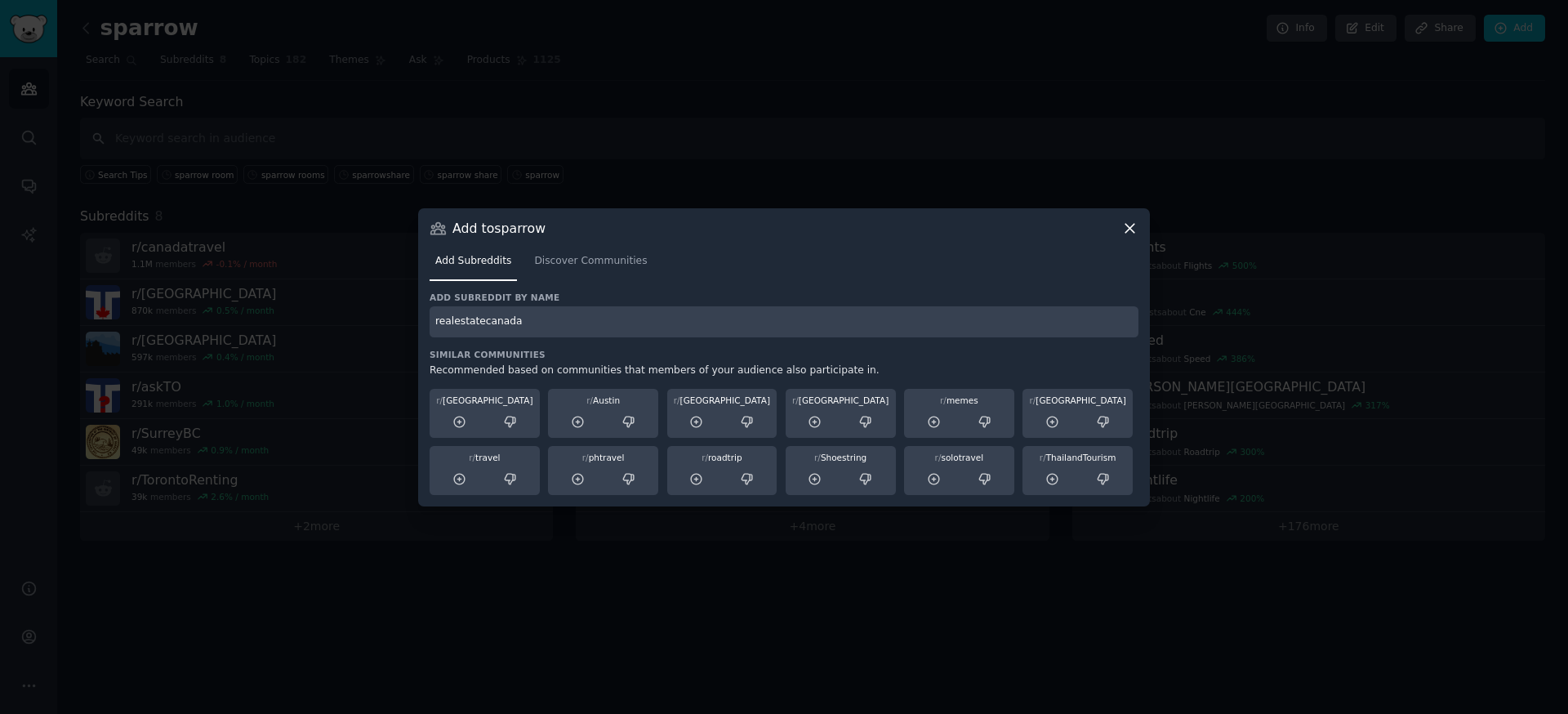
type input "realestatecanada"
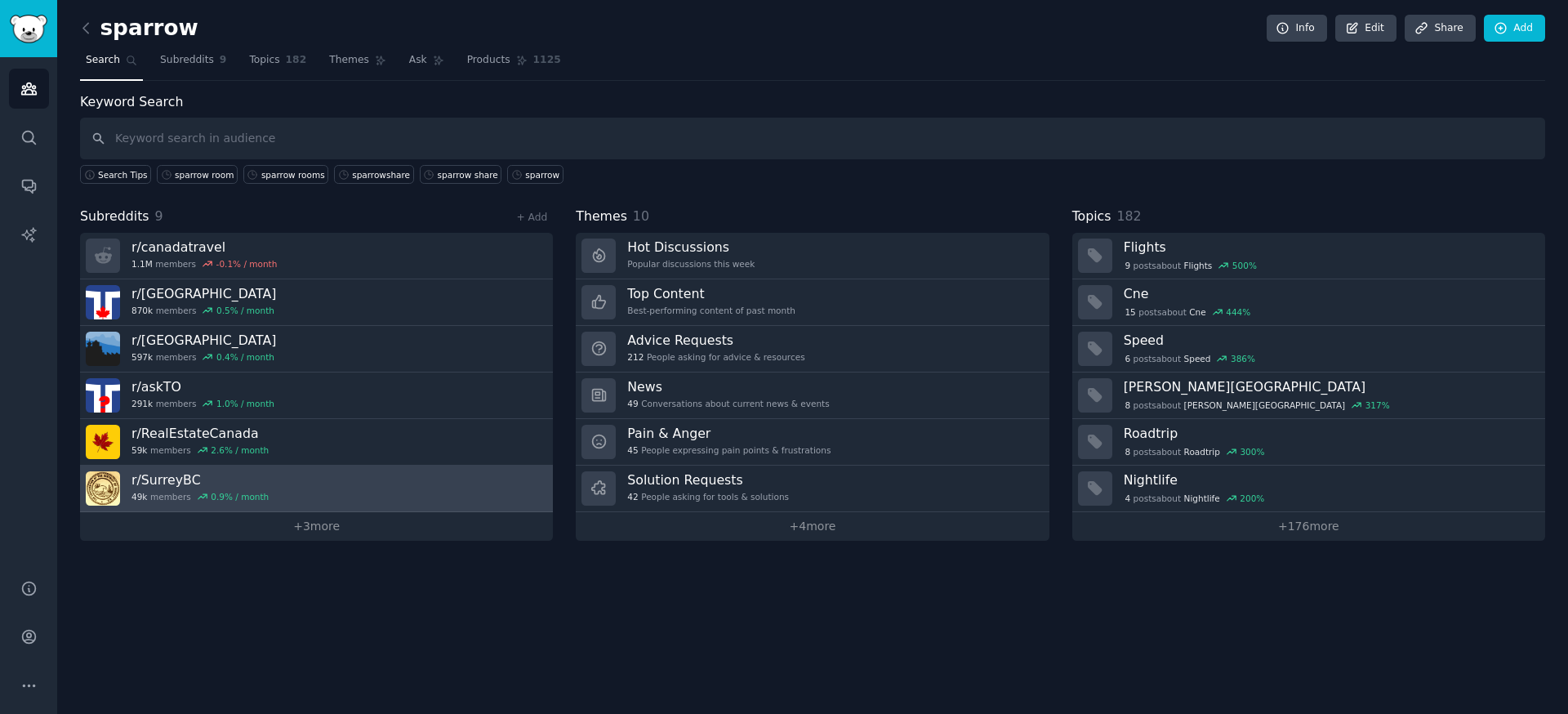
click at [359, 494] on link "r/ SurreyBC 49k members 0.9 % / month" at bounding box center [316, 489] width 473 height 46
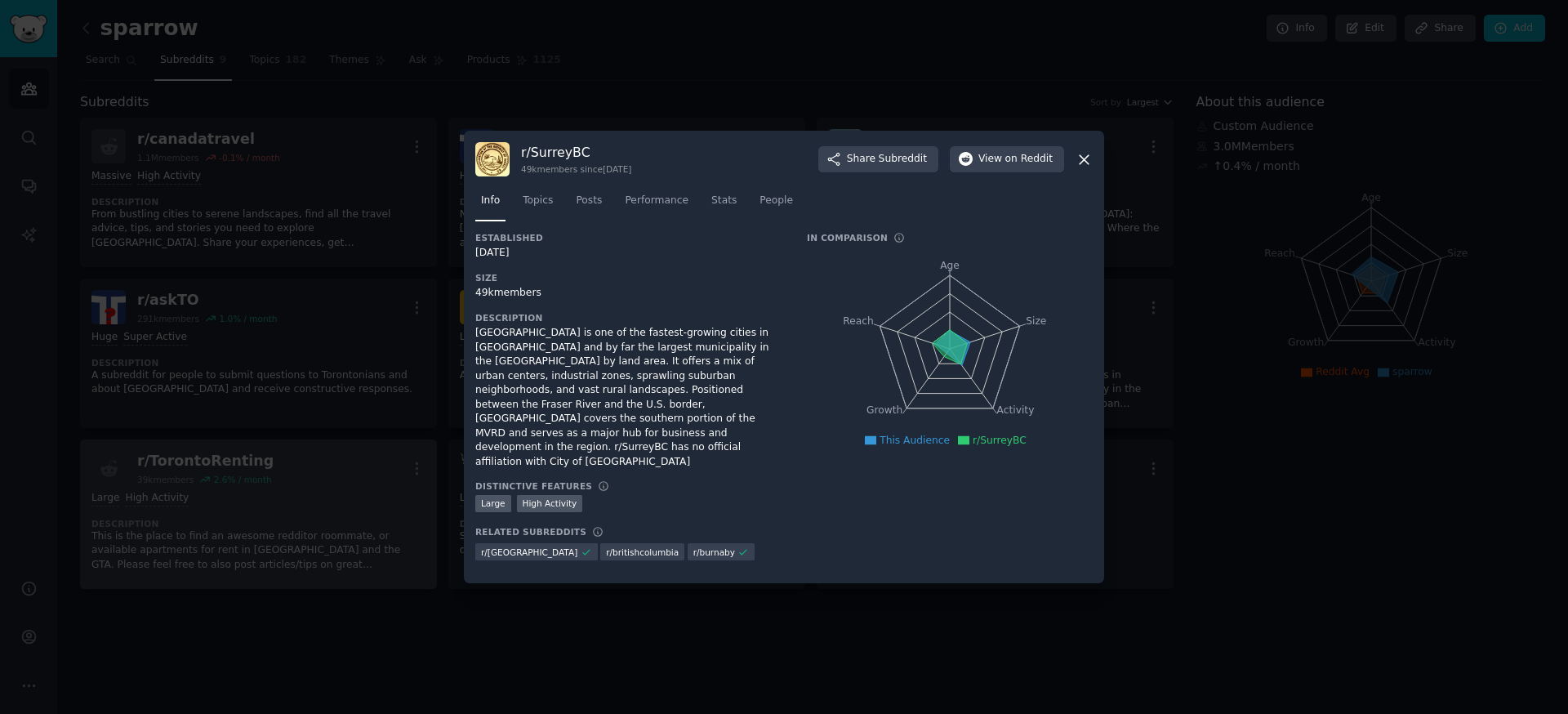
click at [349, 532] on div at bounding box center [784, 357] width 1568 height 714
